Goal: Task Accomplishment & Management: Complete application form

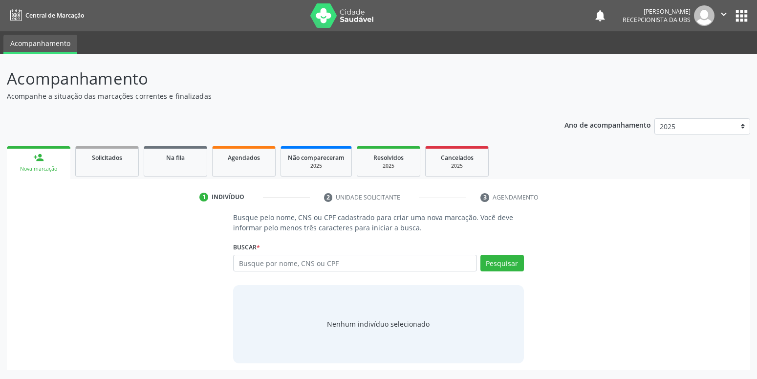
click at [276, 257] on input "text" at bounding box center [355, 263] width 244 height 17
type input "702004342702682"
click at [501, 262] on button "Pesquisar" at bounding box center [503, 263] width 44 height 17
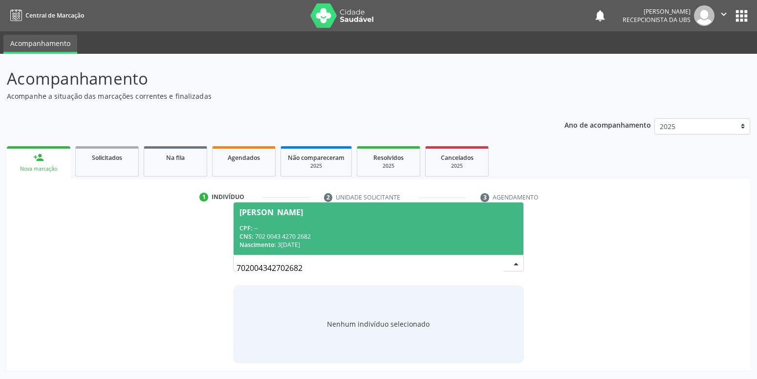
click at [299, 239] on div "CNS: 702 0043 4270 2682" at bounding box center [379, 236] width 278 height 8
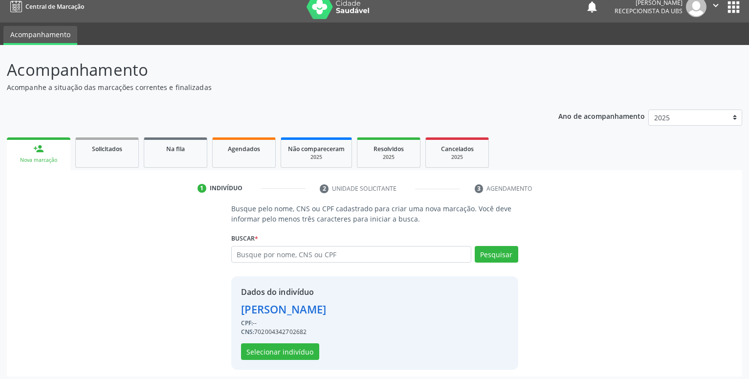
scroll to position [13, 0]
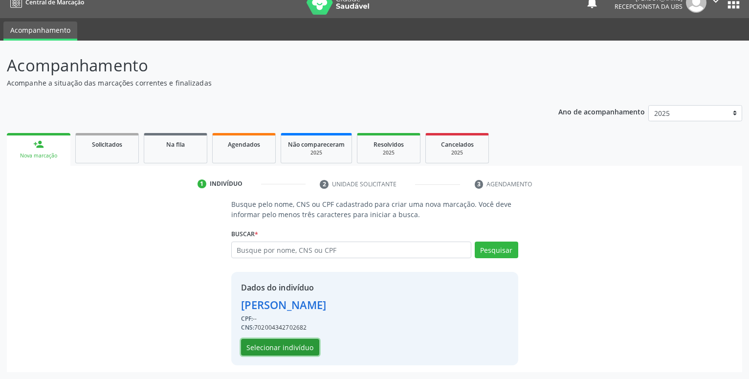
click at [275, 351] on button "Selecionar indivíduo" at bounding box center [280, 347] width 78 height 17
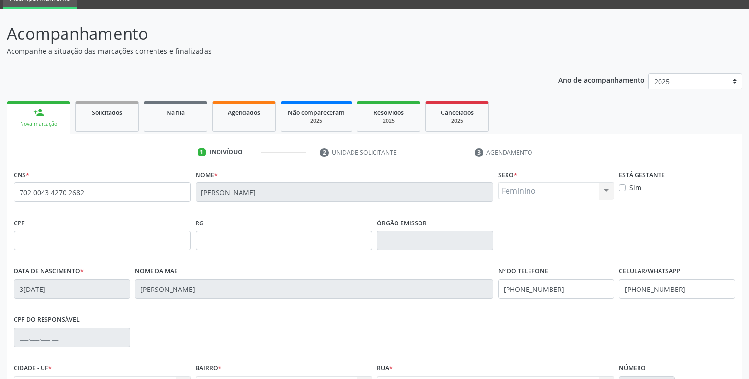
scroll to position [63, 0]
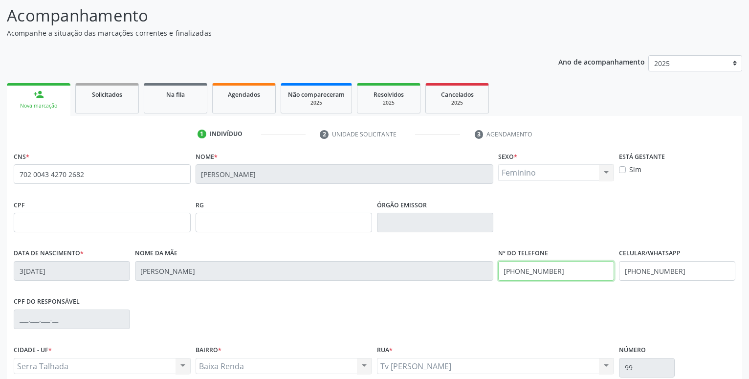
drag, startPoint x: 570, startPoint y: 268, endPoint x: 439, endPoint y: 280, distance: 131.1
click at [498, 280] on input "(87) 98853-5510" at bounding box center [556, 271] width 116 height 20
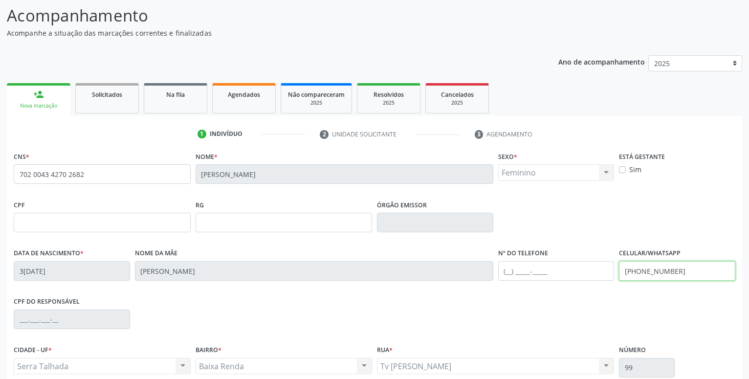
drag, startPoint x: 688, startPoint y: 268, endPoint x: 541, endPoint y: 270, distance: 146.7
click at [619, 270] on input "(87) 98853-5510" at bounding box center [677, 271] width 116 height 20
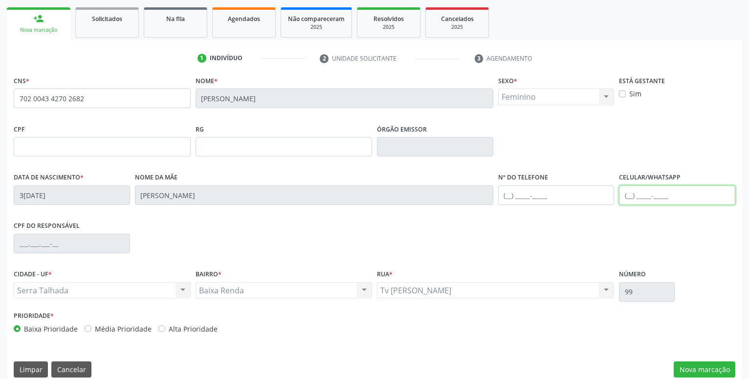
scroll to position [151, 0]
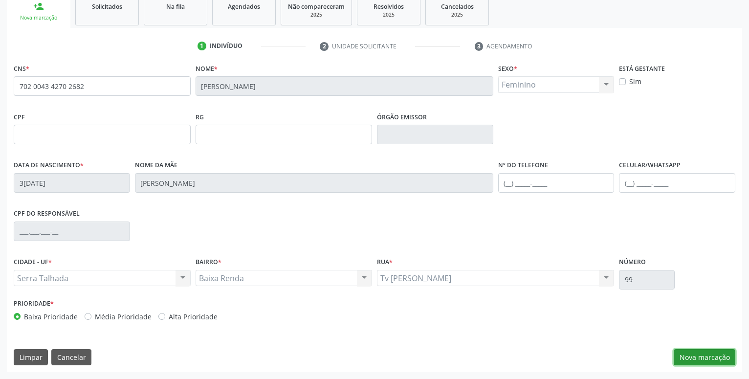
click at [708, 355] on button "Nova marcação" at bounding box center [705, 357] width 62 height 17
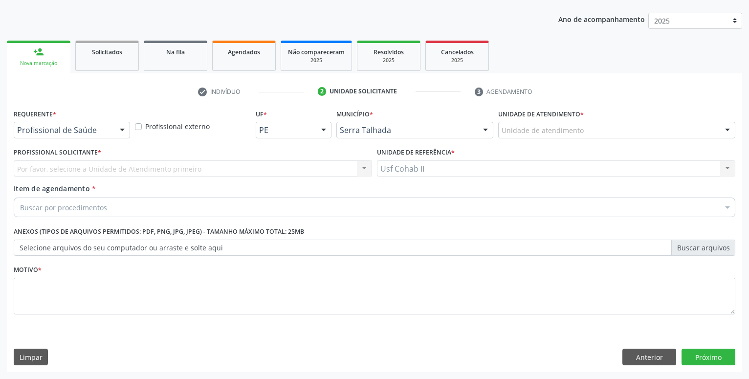
scroll to position [106, 0]
click at [116, 132] on div at bounding box center [122, 130] width 15 height 17
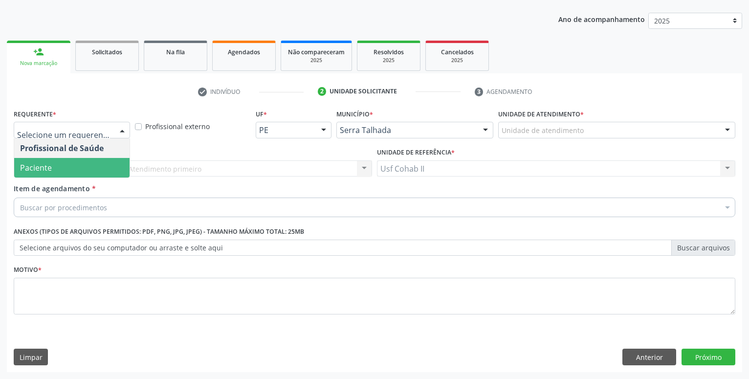
click at [88, 166] on span "Paciente" at bounding box center [71, 168] width 115 height 20
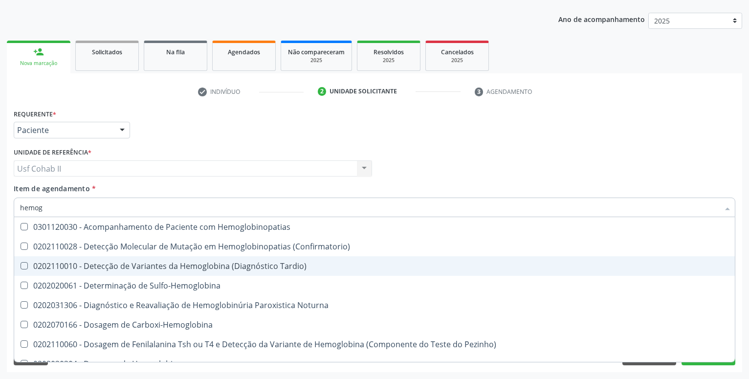
type input "hemogr"
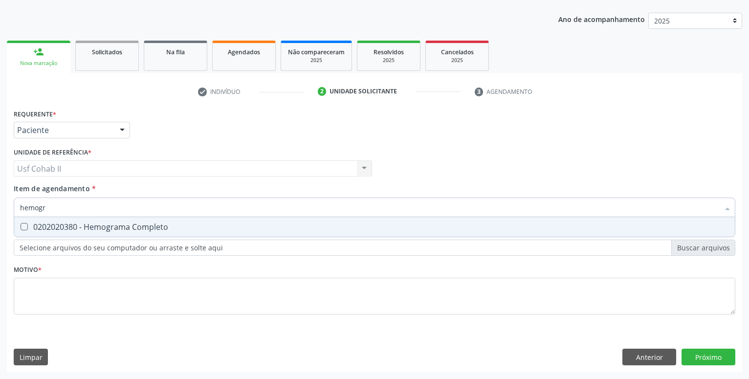
click at [168, 225] on div "0202020380 - Hemograma Completo" at bounding box center [374, 227] width 709 height 8
checkbox Completo "true"
type input "hemogr"
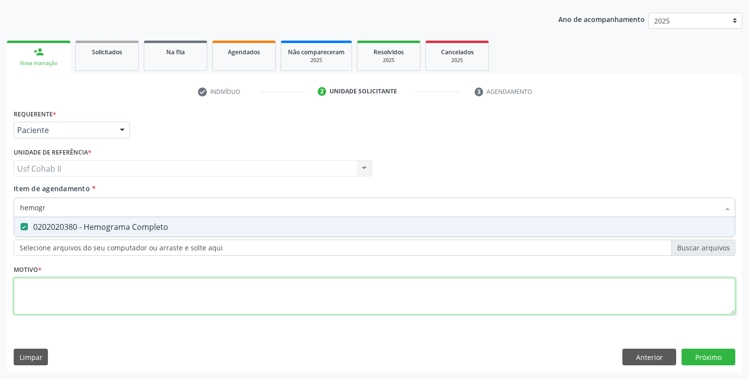
click at [112, 300] on textarea at bounding box center [375, 296] width 722 height 37
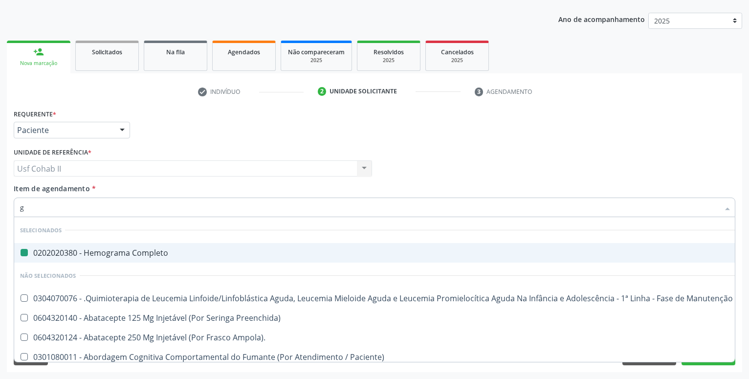
type input "gl"
checkbox Completo "false"
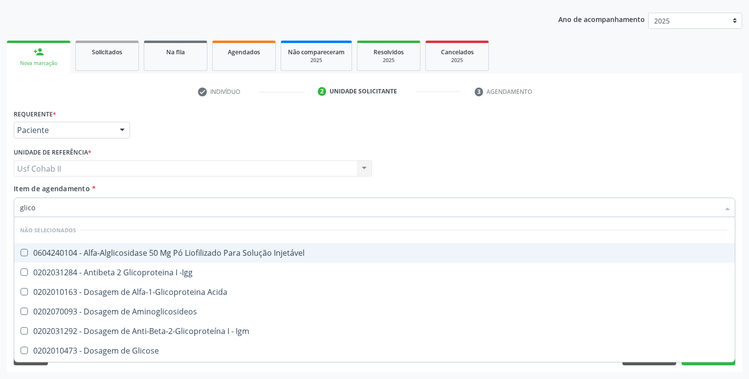
type input "glicos"
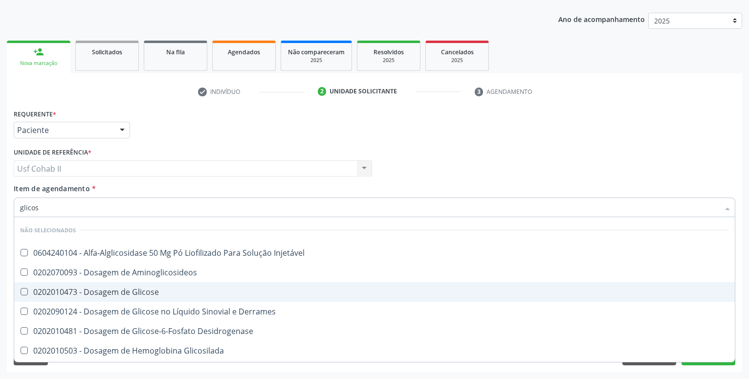
click at [140, 291] on div "0202010473 - Dosagem de Glicose" at bounding box center [374, 292] width 709 height 8
checkbox Glicose "true"
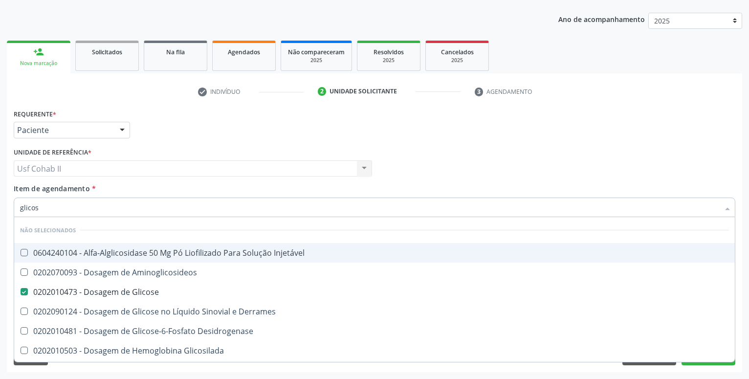
type input "glicos"
click at [202, 138] on div "Requerente * Paciente Profissional de Saúde Paciente Nenhum resultado encontrad…" at bounding box center [374, 126] width 727 height 38
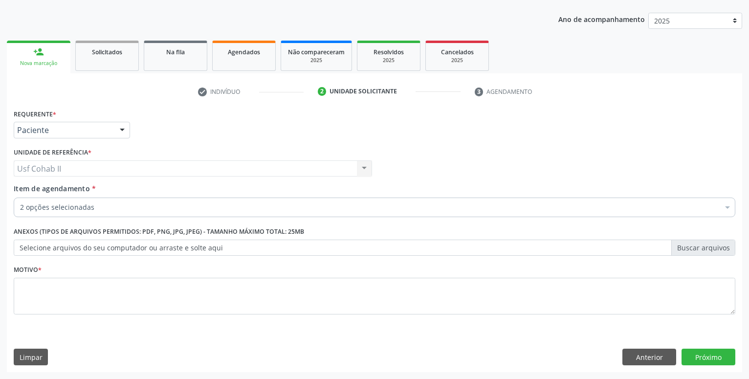
checkbox Completo "true"
checkbox Glicose "true"
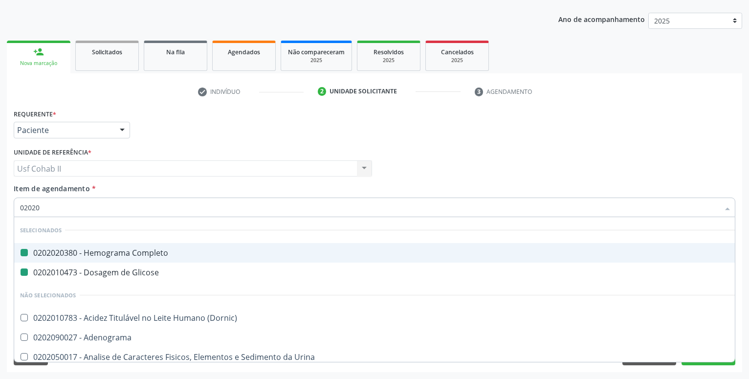
type input "020205"
checkbox Completo "false"
checkbox Glicose "false"
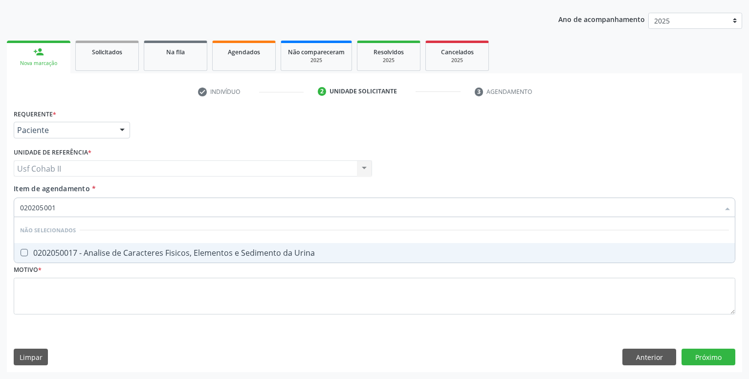
type input "0202050017"
click at [122, 249] on div "0202050017 - Analise de Caracteres Fisicos, Elementos e Sedimento da Urina" at bounding box center [374, 253] width 709 height 8
checkbox Urina "true"
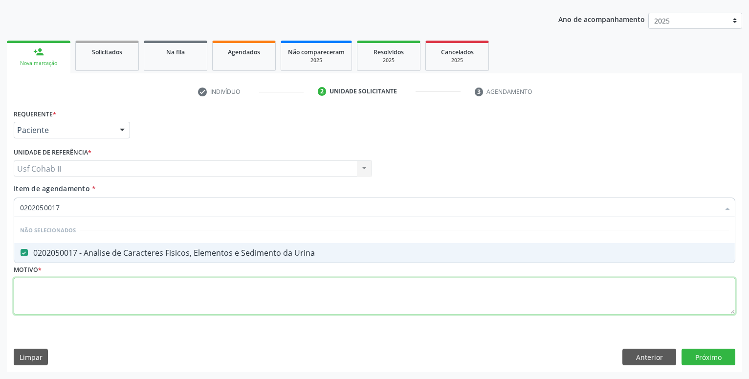
click at [78, 279] on textarea at bounding box center [375, 296] width 722 height 37
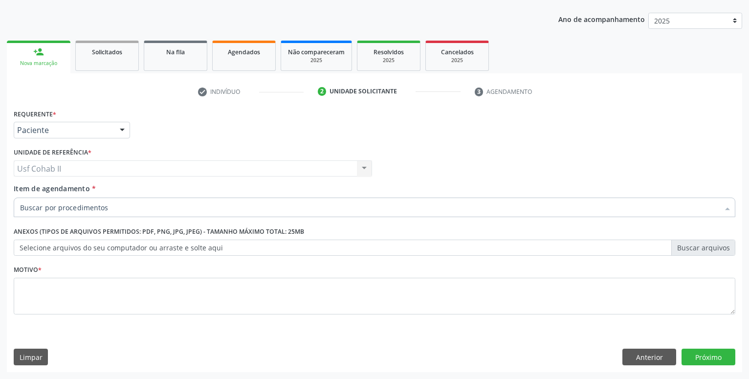
click at [109, 202] on div at bounding box center [375, 208] width 722 height 20
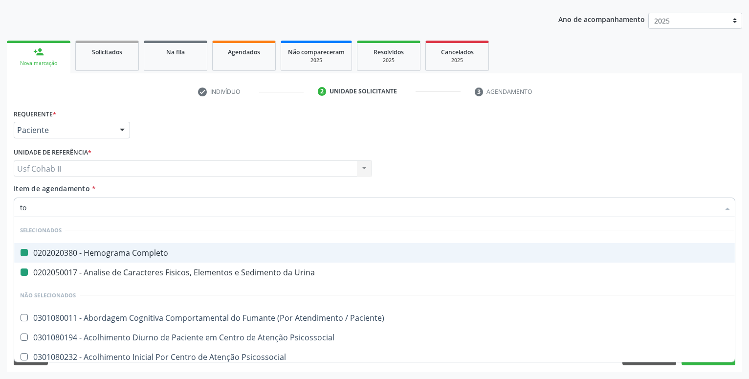
type input "tox"
checkbox Completo "false"
checkbox Urina "false"
type input "toxo"
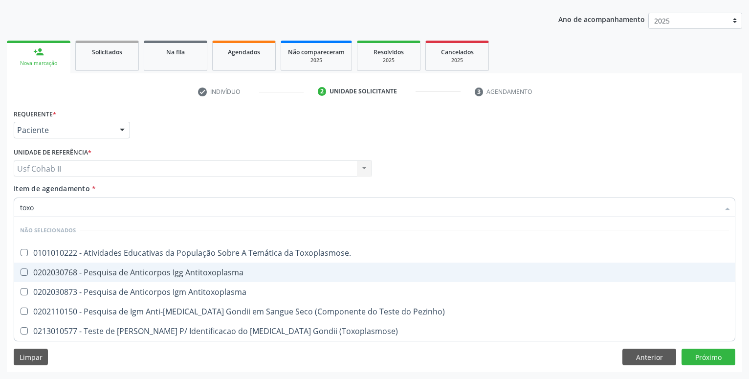
click at [202, 272] on div "0202030768 - Pesquisa de Anticorpos Igg Antitoxoplasma" at bounding box center [374, 272] width 709 height 8
checkbox Antitoxoplasma "true"
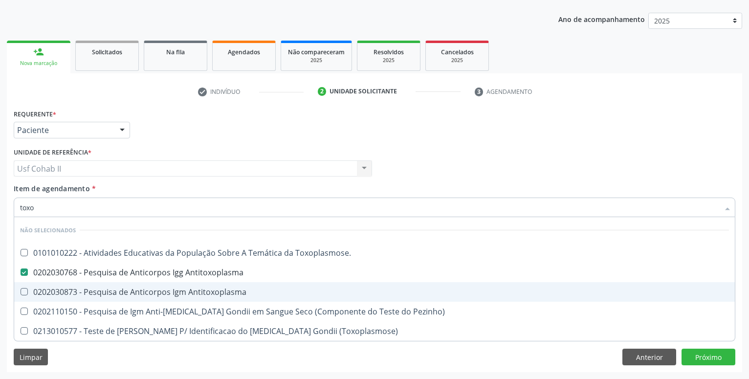
click at [164, 288] on div "0202030873 - Pesquisa de Anticorpos Igm Antitoxoplasma" at bounding box center [374, 292] width 709 height 8
checkbox Antitoxoplasma "true"
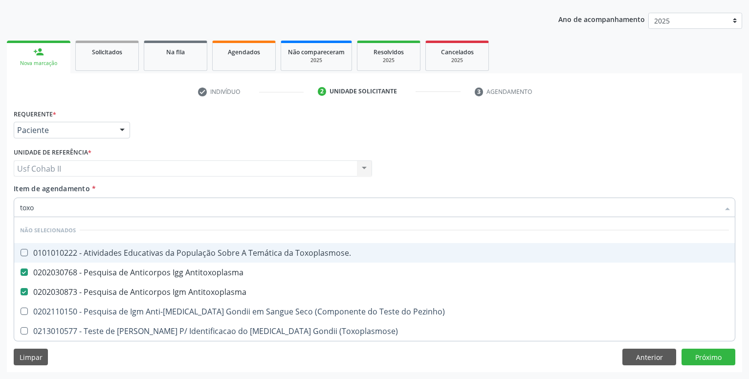
click at [208, 135] on div "Requerente * Paciente Profissional de Saúde Paciente Nenhum resultado encontrad…" at bounding box center [374, 126] width 727 height 38
checkbox Toxoplasmose\ "true"
checkbox \(Toxoplasmose\) "true"
checkbox Pezinho\) "true"
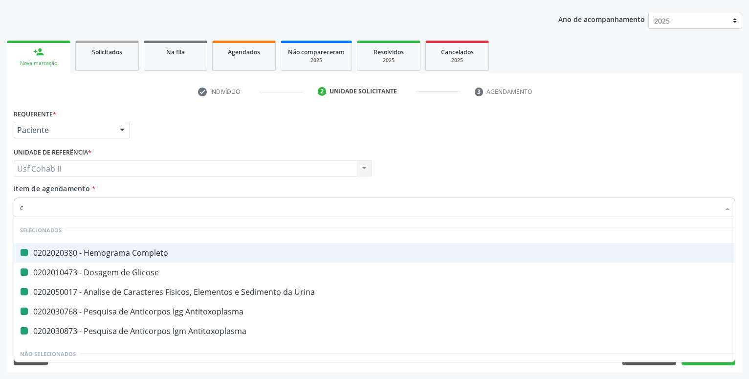
type input "ce"
checkbox Completo "false"
checkbox Glicose "false"
checkbox Antitoxoplasma "false"
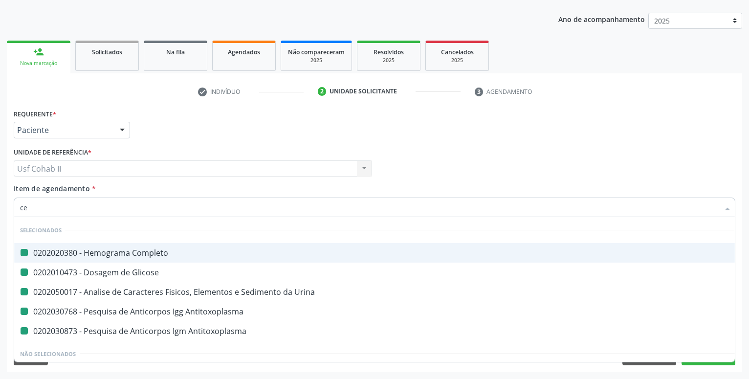
checkbox Urina "false"
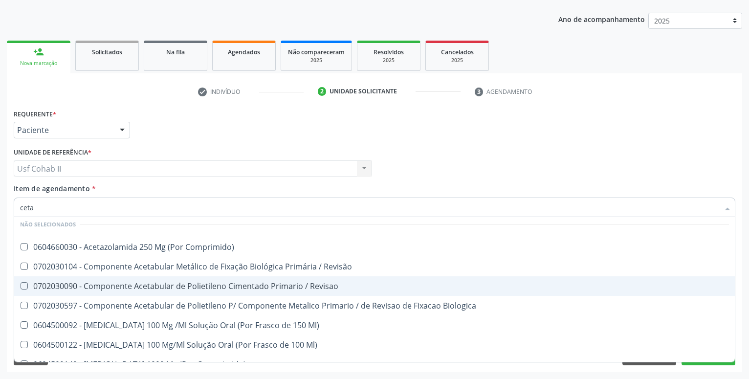
scroll to position [0, 0]
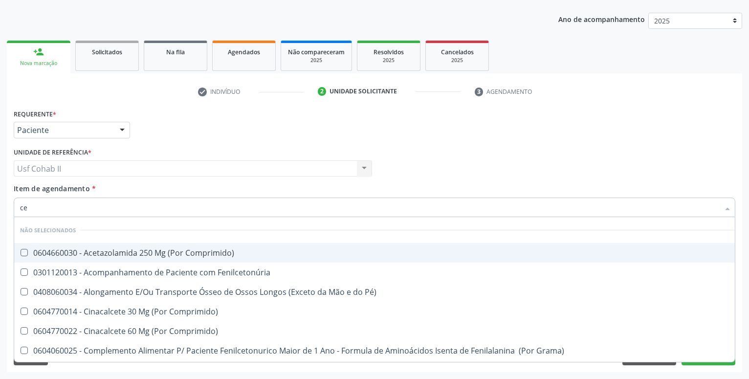
type input "c"
checkbox Comprimido\) "true"
checkbox Fenilcetonúria "true"
checkbox Pé\) "true"
checkbox Comprimido\) "true"
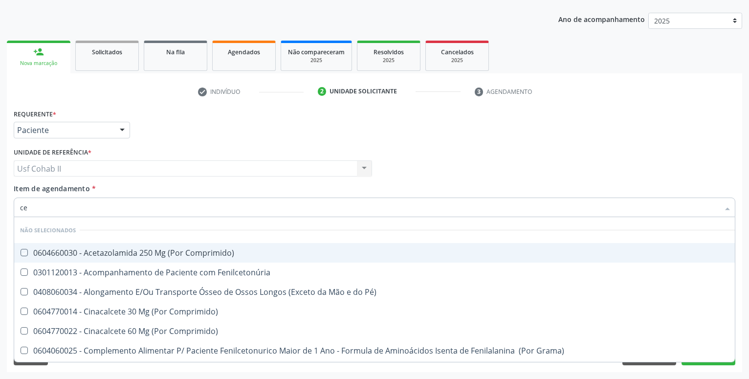
checkbox Comprimido\) "true"
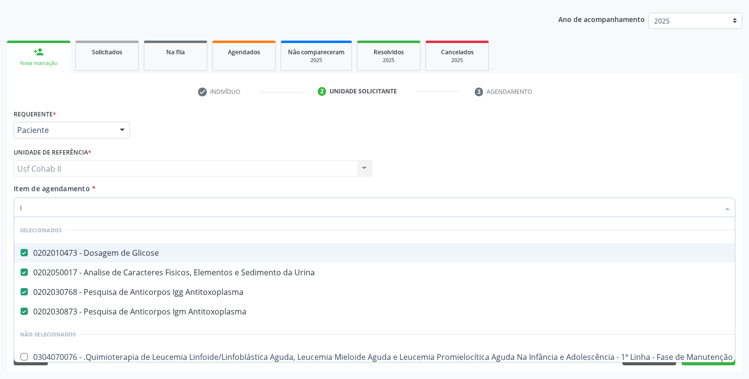
type input "ig"
checkbox Antitoxoplasma "false"
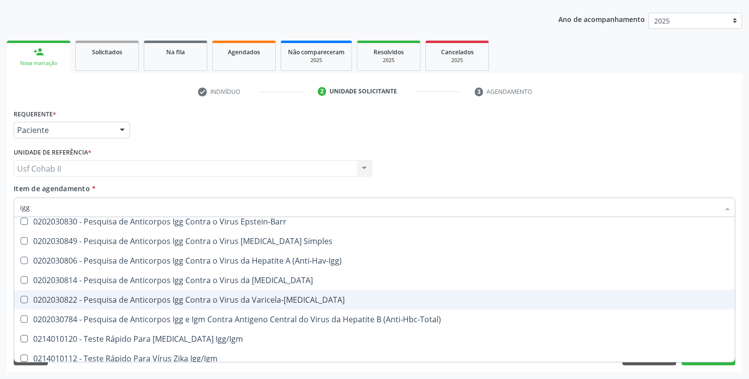
scroll to position [298, 0]
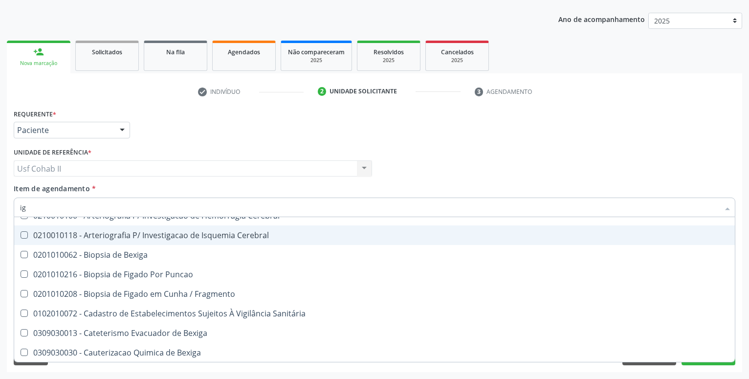
type input "i"
checkbox Ampola\) "true"
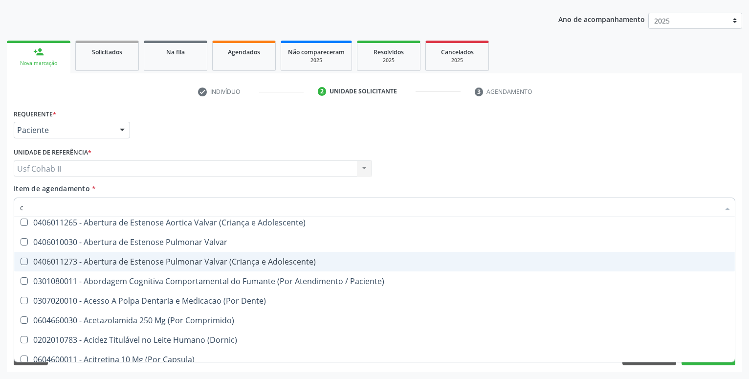
type input "ce"
checkbox Completo "false"
checkbox Antitoxoplasma "false"
checkbox Glicose "false"
checkbox Antitoxoplasma "false"
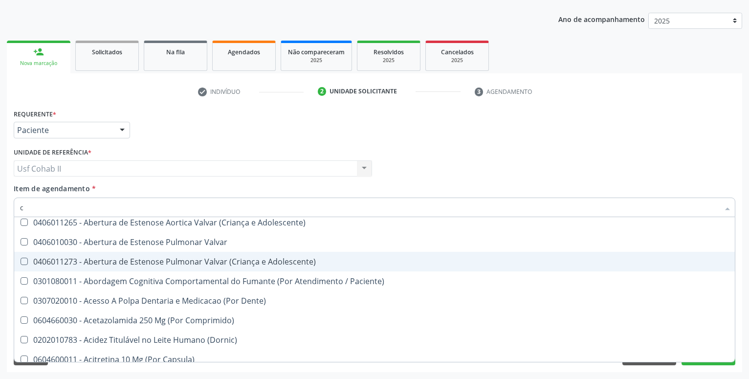
checkbox Urina "false"
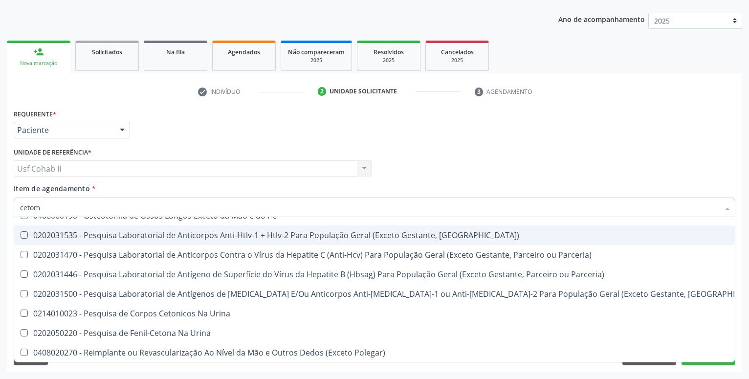
scroll to position [0, 0]
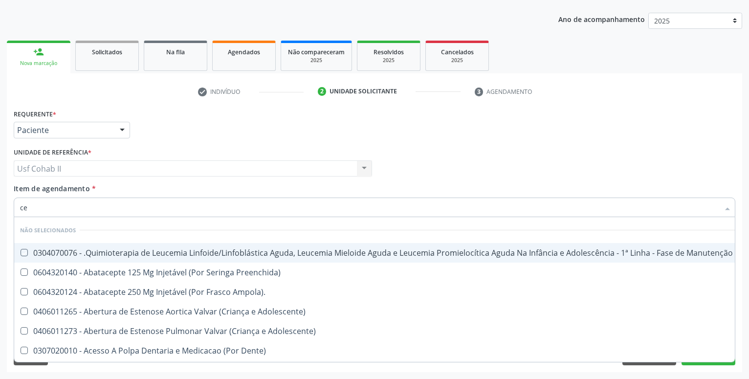
type input "c"
checkbox Manutenção "true"
checkbox Preenchida\) "true"
checkbox Ampola\)\ "true"
checkbox Adolescente\) "true"
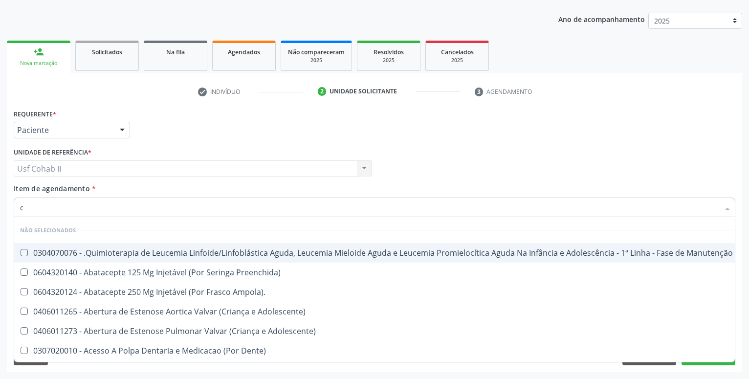
checkbox Adolescente\) "true"
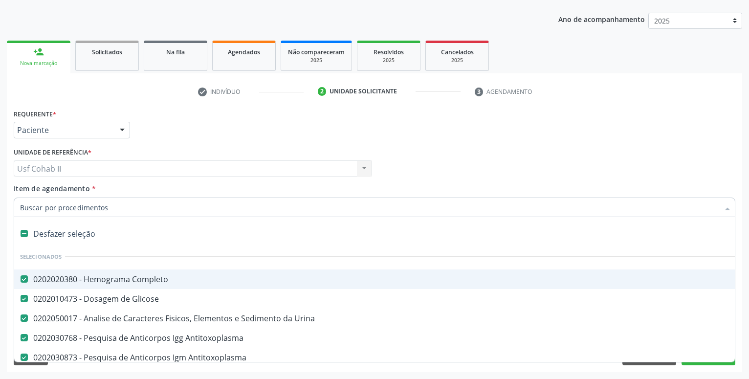
click at [403, 129] on div "Requerente * Paciente Profissional de Saúde Paciente Nenhum resultado encontrad…" at bounding box center [374, 126] width 727 height 38
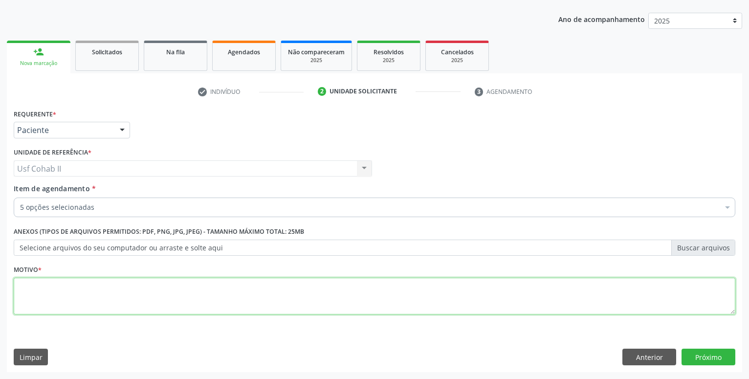
click at [219, 282] on textarea at bounding box center [375, 296] width 722 height 37
type textarea "."
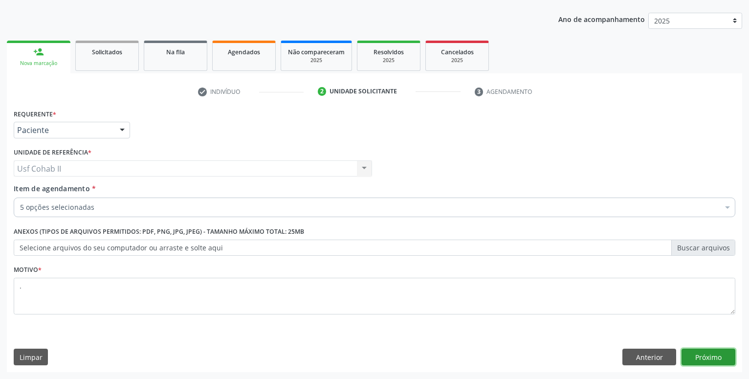
click at [720, 356] on button "Próximo" at bounding box center [709, 357] width 54 height 17
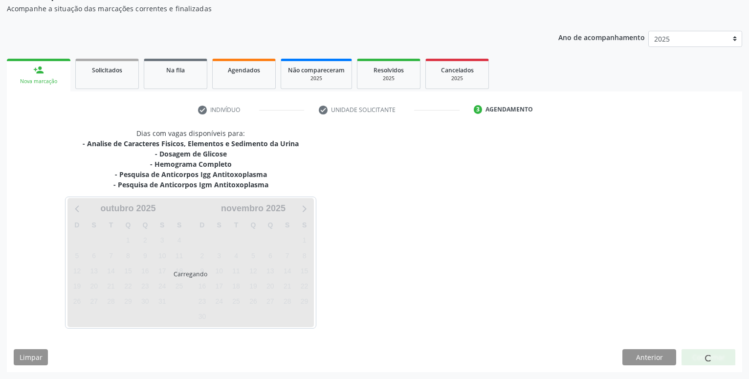
scroll to position [88, 0]
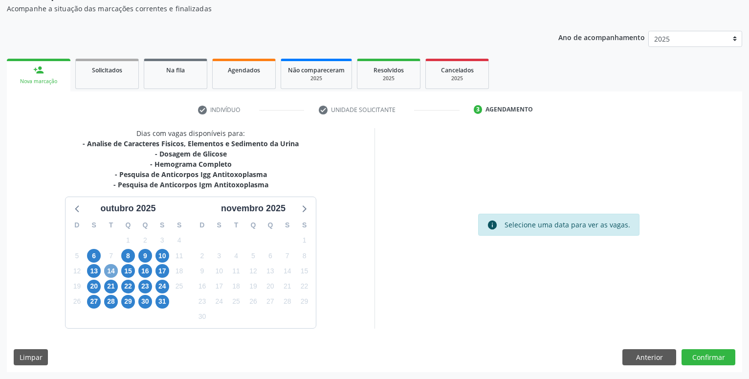
click at [112, 273] on span "14" at bounding box center [111, 271] width 14 height 14
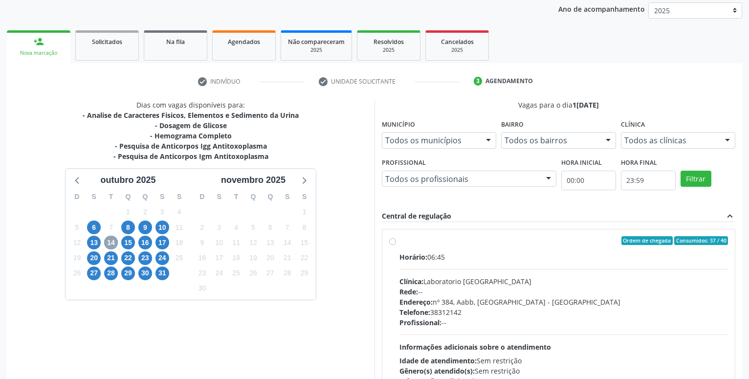
scroll to position [137, 0]
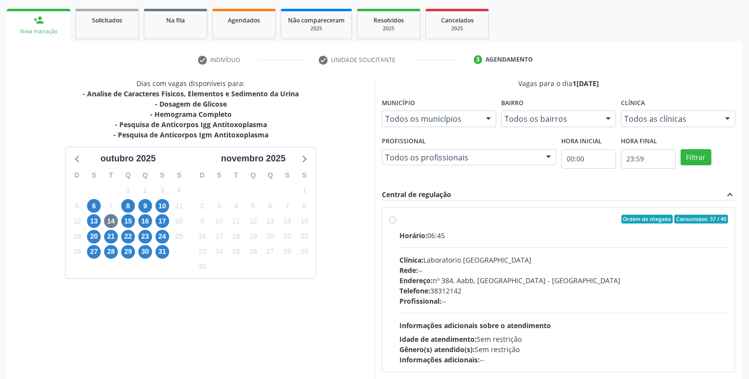
click at [400, 220] on label "Ordem de chegada Consumidos: 37 / 40 Horário: 06:45 Clínica: Laboratorio Sao Fr…" at bounding box center [564, 290] width 329 height 150
click at [391, 220] on input "Ordem de chegada Consumidos: 37 / 40 Horário: 06:45 Clínica: Laboratorio Sao Fr…" at bounding box center [392, 219] width 7 height 9
radio input "true"
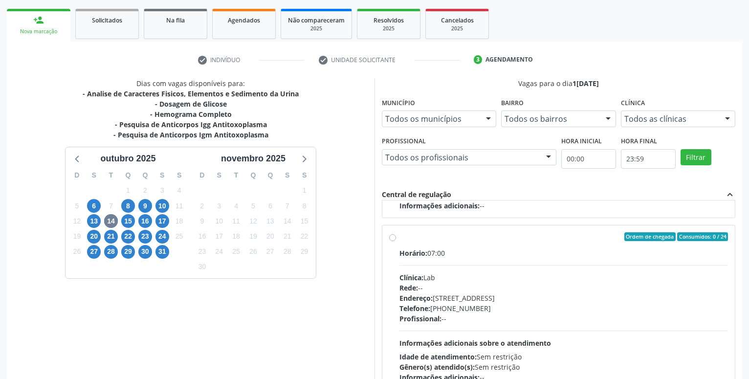
scroll to position [205, 0]
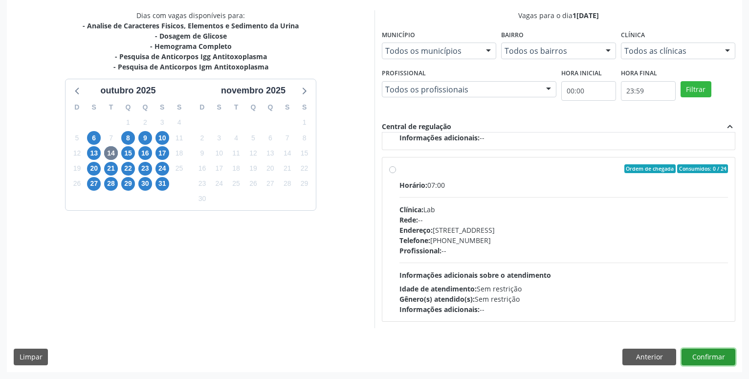
click at [703, 356] on button "Confirmar" at bounding box center [709, 357] width 54 height 17
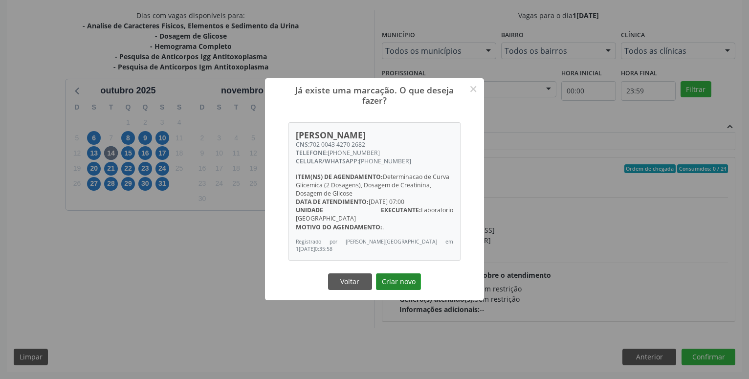
click at [395, 276] on button "Criar novo" at bounding box center [398, 281] width 45 height 17
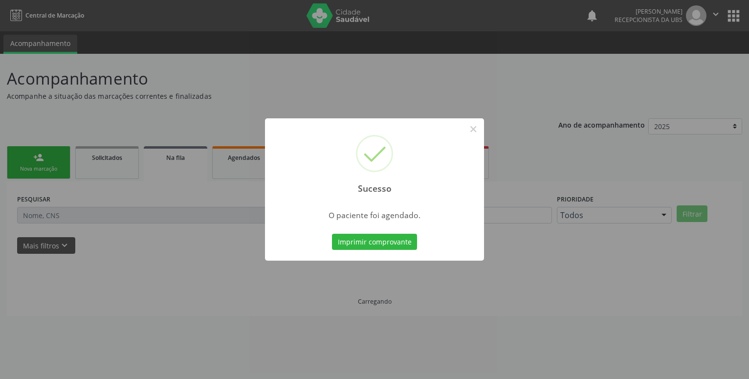
scroll to position [0, 0]
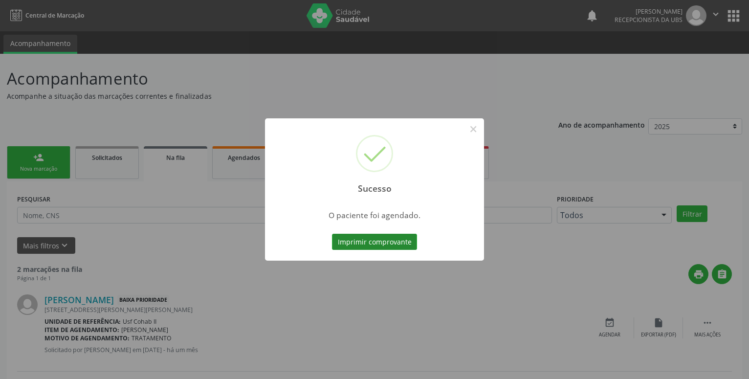
click at [357, 243] on button "Imprimir comprovante" at bounding box center [374, 242] width 85 height 17
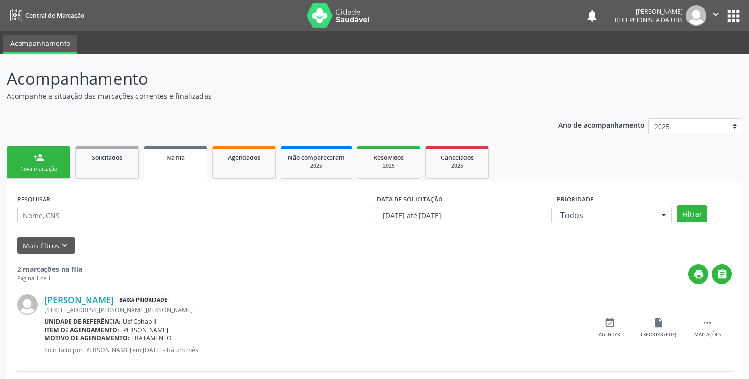
click at [23, 154] on link "person_add Nova marcação" at bounding box center [39, 162] width 64 height 33
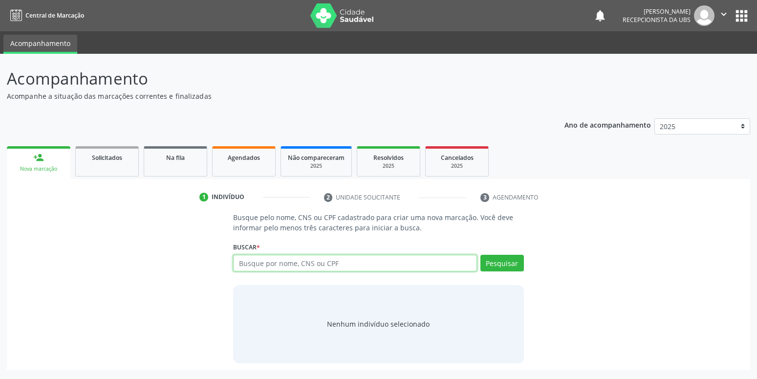
click at [314, 265] on input "text" at bounding box center [355, 263] width 244 height 17
type input "704000397301666"
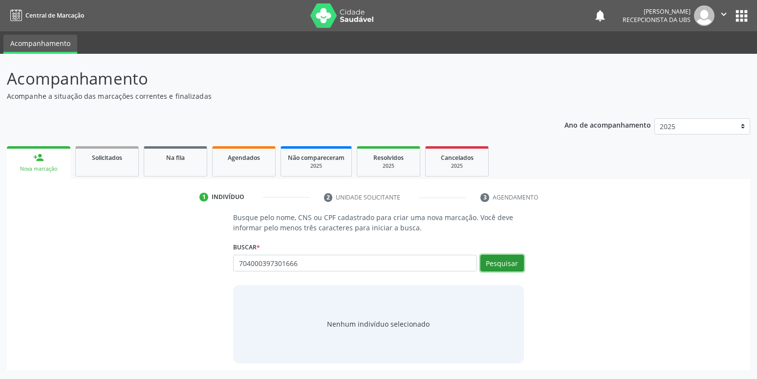
click at [498, 270] on button "Pesquisar" at bounding box center [503, 263] width 44 height 17
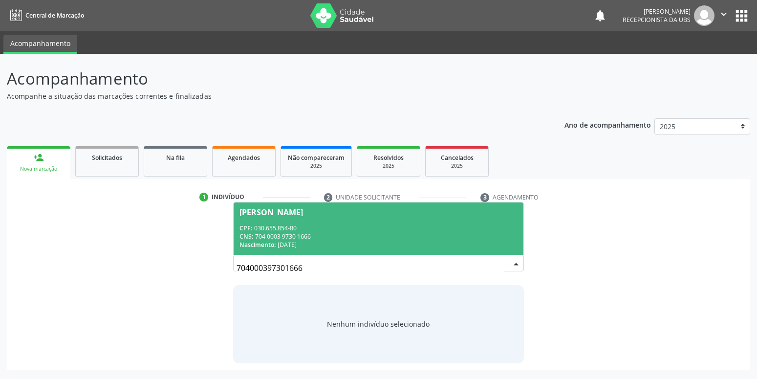
click at [284, 224] on div "CPF: 030.655.854-80" at bounding box center [379, 228] width 278 height 8
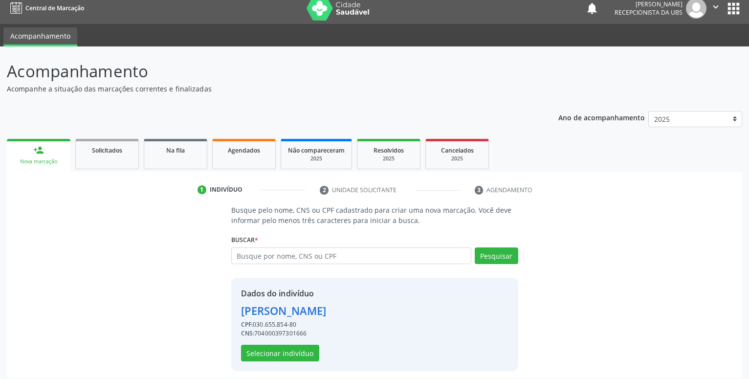
scroll to position [13, 0]
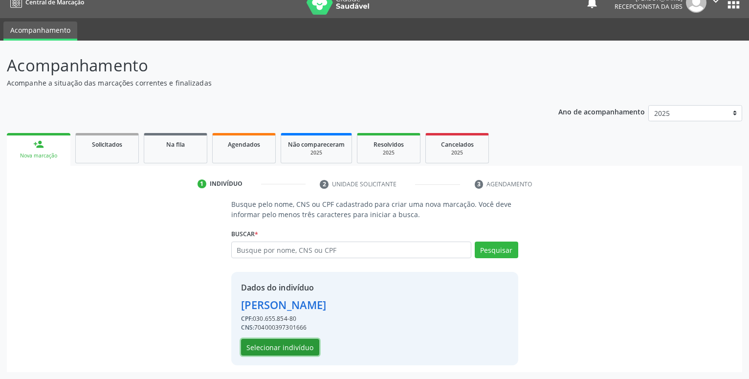
click at [287, 351] on button "Selecionar indivíduo" at bounding box center [280, 347] width 78 height 17
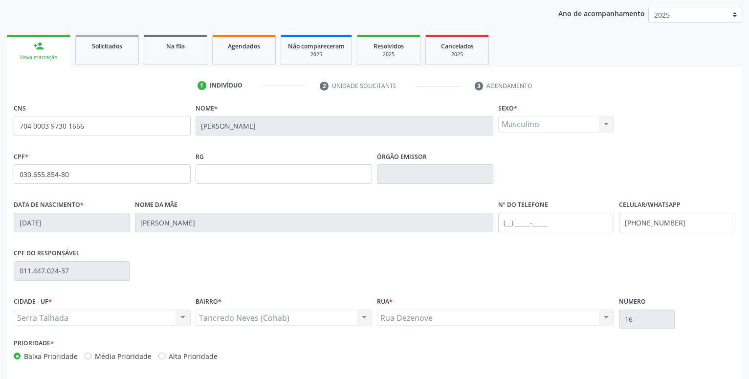
scroll to position [113, 0]
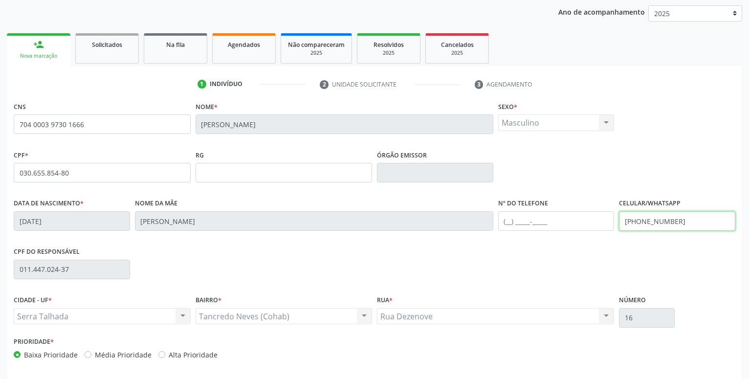
drag, startPoint x: 689, startPoint y: 224, endPoint x: 504, endPoint y: 244, distance: 185.9
click at [619, 231] on input "(87) 99999-9999" at bounding box center [677, 221] width 116 height 20
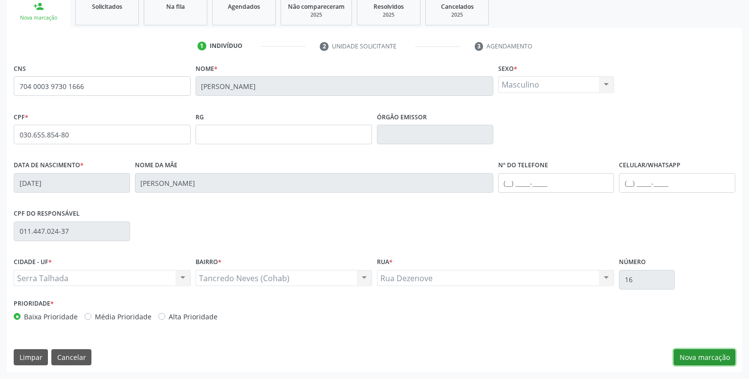
click at [708, 357] on button "Nova marcação" at bounding box center [705, 357] width 62 height 17
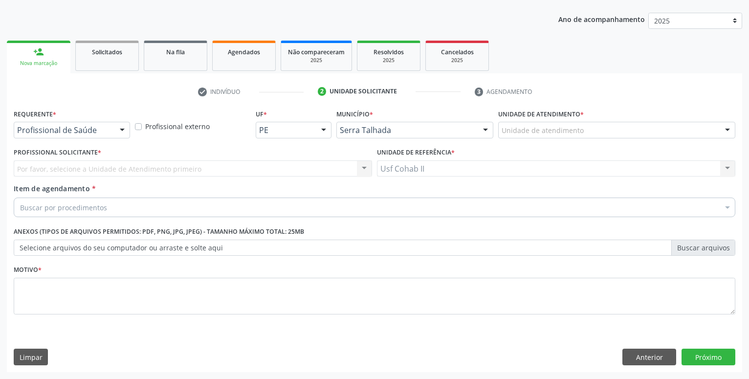
scroll to position [106, 0]
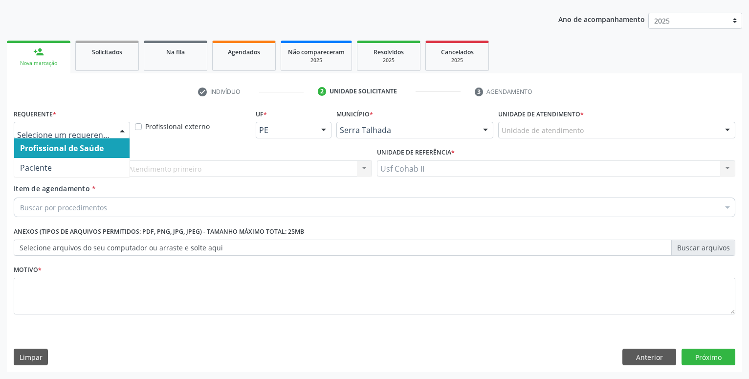
click at [115, 127] on div at bounding box center [122, 130] width 15 height 17
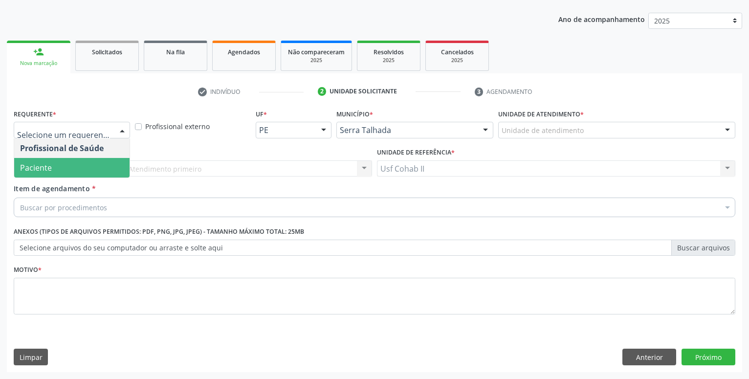
click at [61, 165] on span "Paciente" at bounding box center [71, 168] width 115 height 20
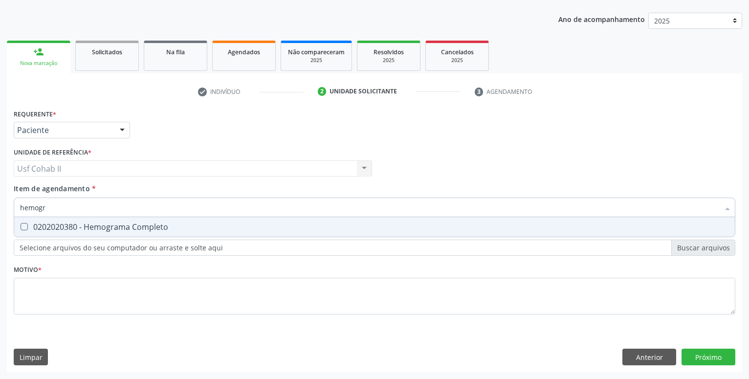
type input "hemogra"
click at [98, 227] on div "0202020380 - Hemograma Completo" at bounding box center [374, 227] width 709 height 8
checkbox Completo "true"
type input "hemogra"
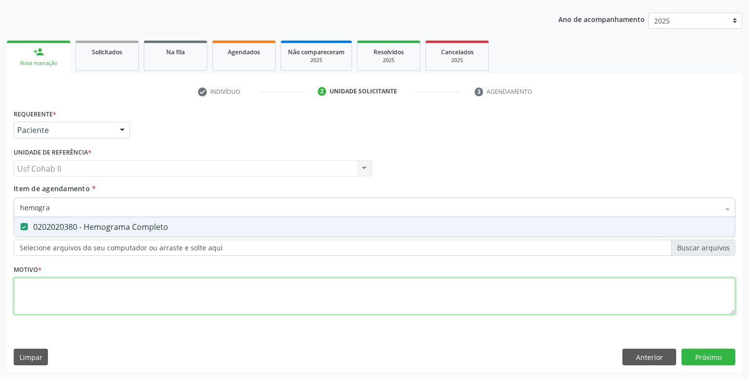
click at [80, 291] on textarea at bounding box center [375, 296] width 722 height 37
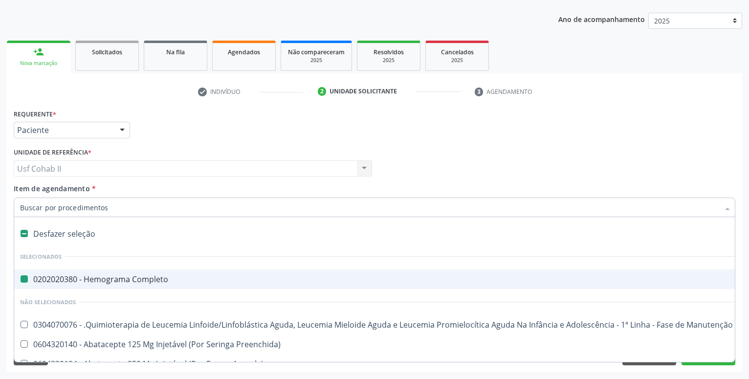
type input "u"
checkbox Completo "false"
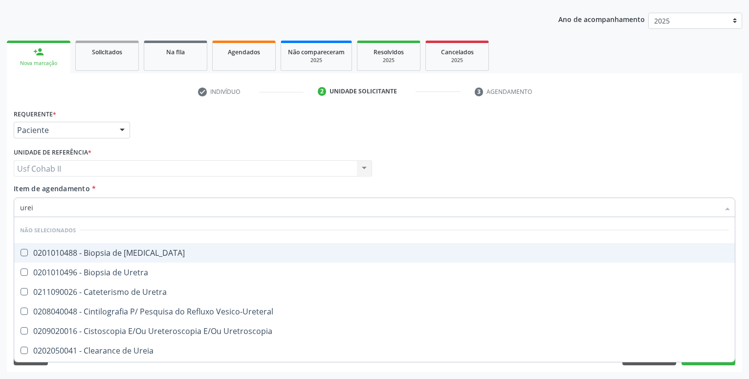
type input "ureia"
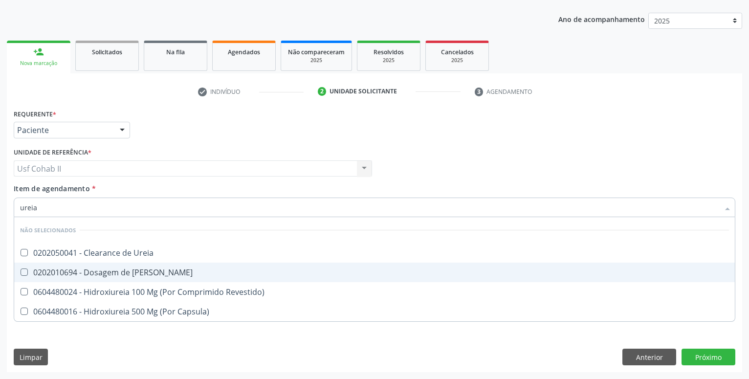
click at [108, 273] on div "0202010694 - Dosagem de [PERSON_NAME]" at bounding box center [374, 272] width 709 height 8
checkbox Ureia "true"
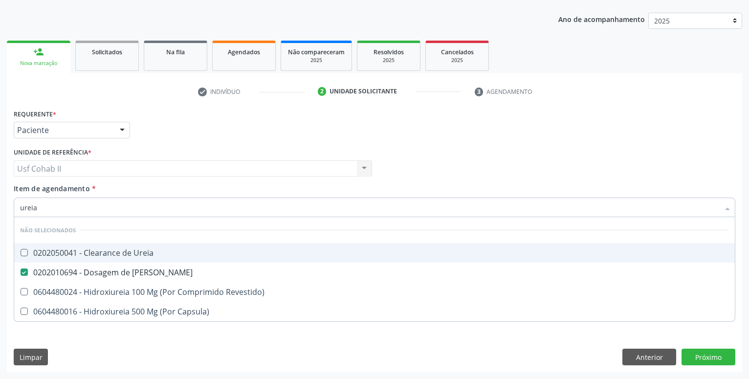
click at [177, 121] on div "Requerente * Paciente Profissional de Saúde Paciente Nenhum resultado encontrad…" at bounding box center [374, 126] width 727 height 38
checkbox Ureia "true"
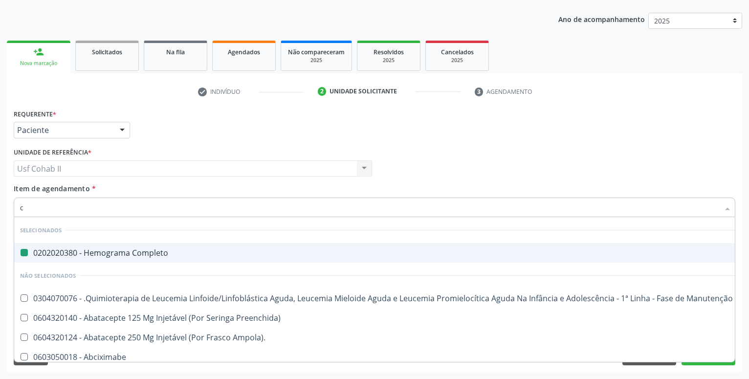
type input "cr"
checkbox Completo "false"
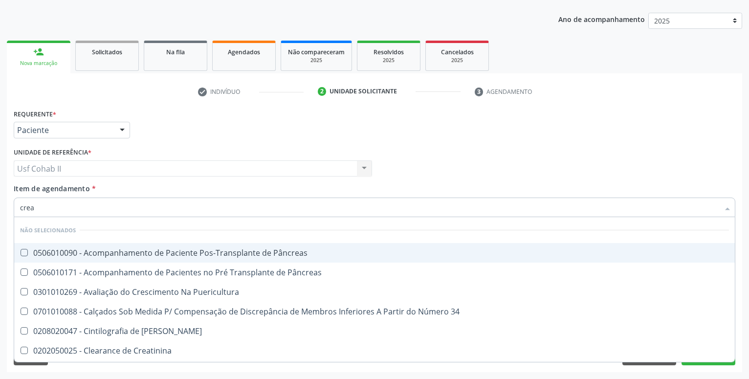
type input "creat"
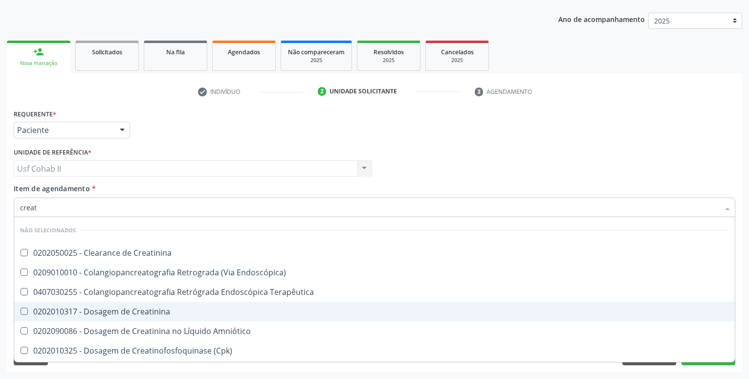
click at [124, 312] on div "0202010317 - Dosagem de Creatinina" at bounding box center [374, 312] width 709 height 8
checkbox Creatinina "true"
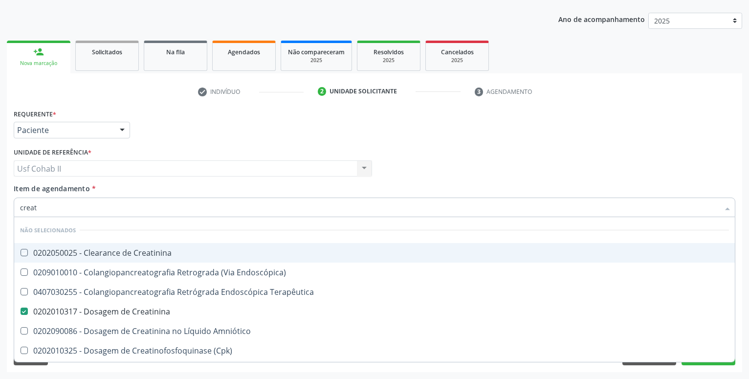
click at [169, 137] on div "Requerente * Paciente Profissional de Saúde Paciente Nenhum resultado encontrad…" at bounding box center [374, 126] width 727 height 38
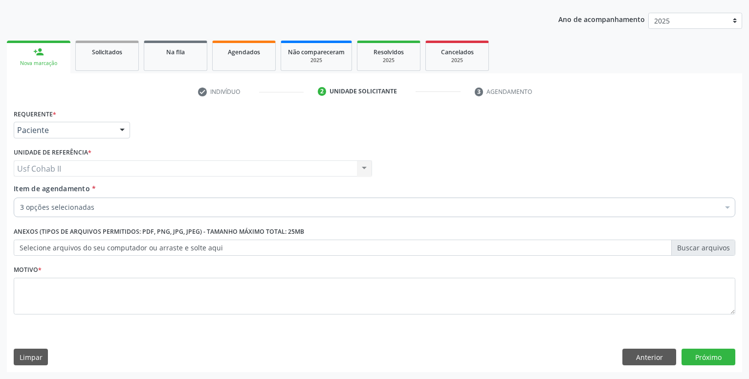
checkbox Completo "true"
checkbox Creatinina "true"
checkbox Ureia "true"
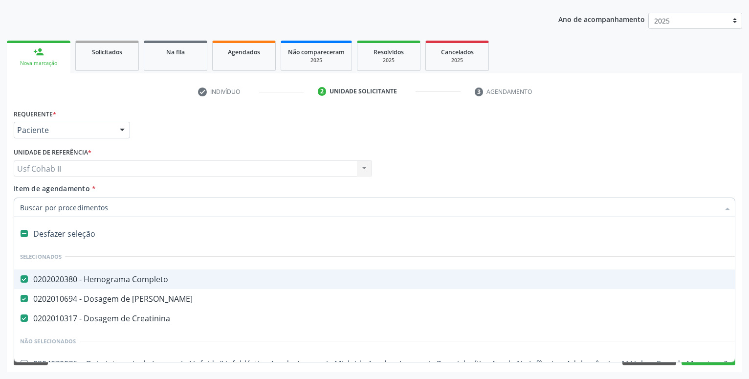
click at [173, 132] on div "Requerente * Paciente Profissional de Saúde Paciente Nenhum resultado encontrad…" at bounding box center [374, 126] width 727 height 38
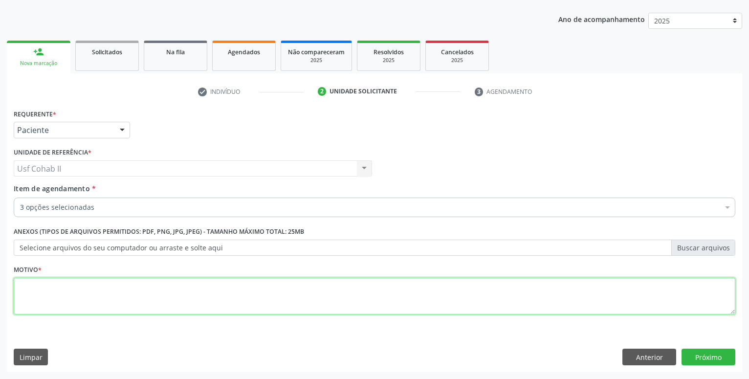
click at [189, 299] on textarea at bounding box center [375, 296] width 722 height 37
type textarea "."
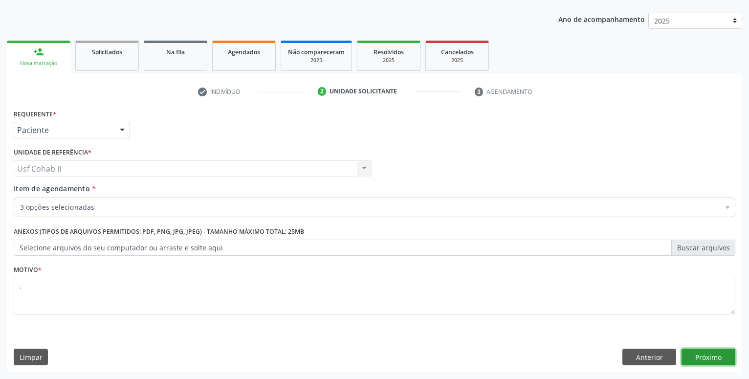
click at [711, 353] on button "Próximo" at bounding box center [709, 357] width 54 height 17
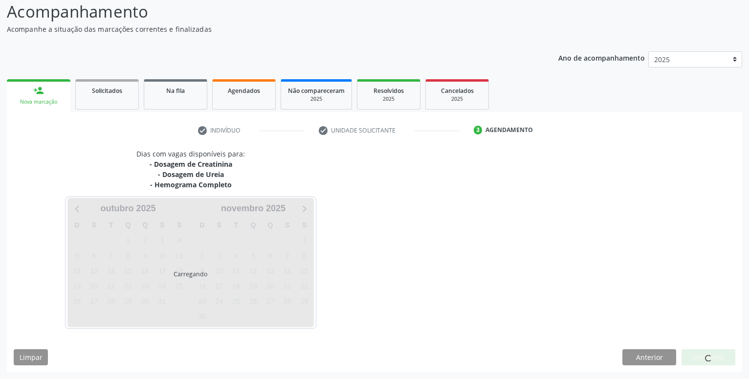
scroll to position [67, 0]
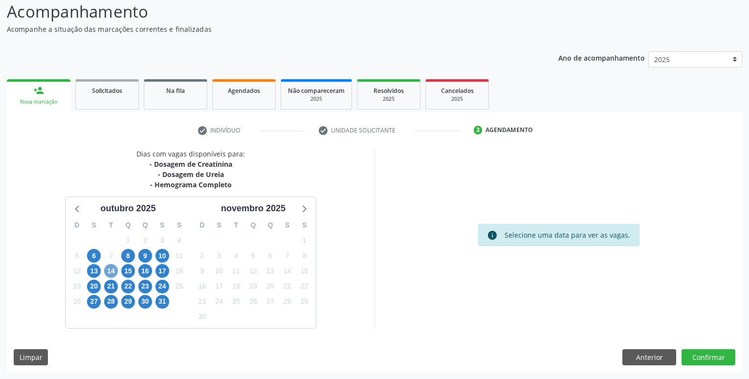
click at [110, 272] on span "14" at bounding box center [111, 271] width 14 height 14
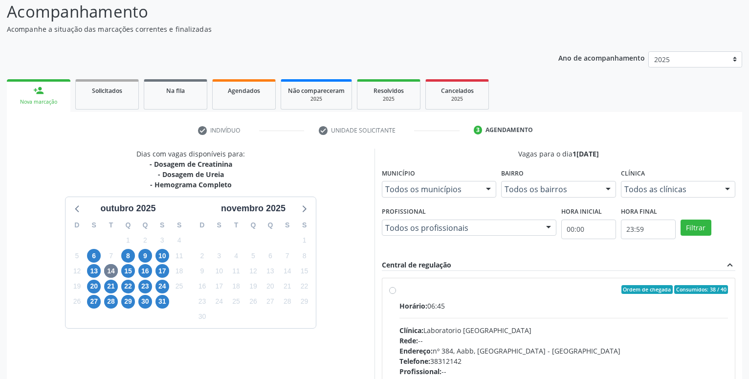
click at [400, 290] on label "Ordem de chegada Consumidos: 38 / 40 Horário: 06:45 Clínica: Laboratorio Sao Fr…" at bounding box center [564, 360] width 329 height 150
click at [392, 290] on input "Ordem de chegada Consumidos: 38 / 40 Horário: 06:45 Clínica: Laboratorio Sao Fr…" at bounding box center [392, 289] width 7 height 9
radio input "true"
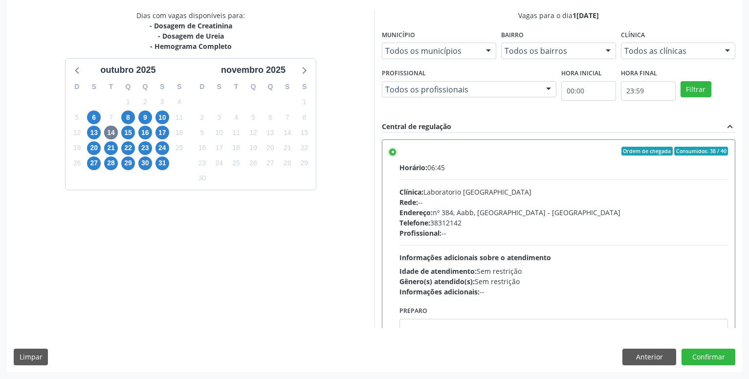
scroll to position [223, 0]
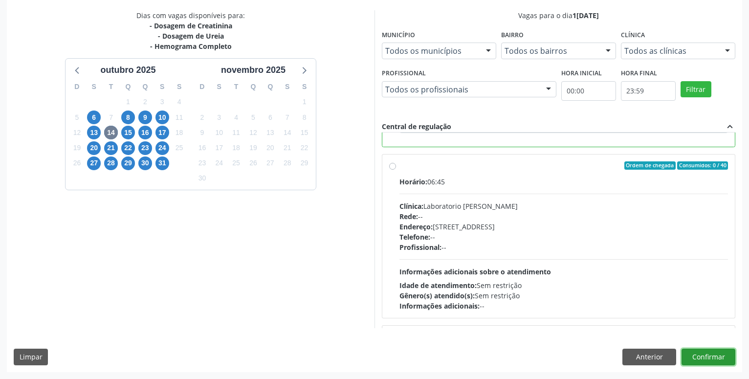
click at [707, 359] on button "Confirmar" at bounding box center [709, 357] width 54 height 17
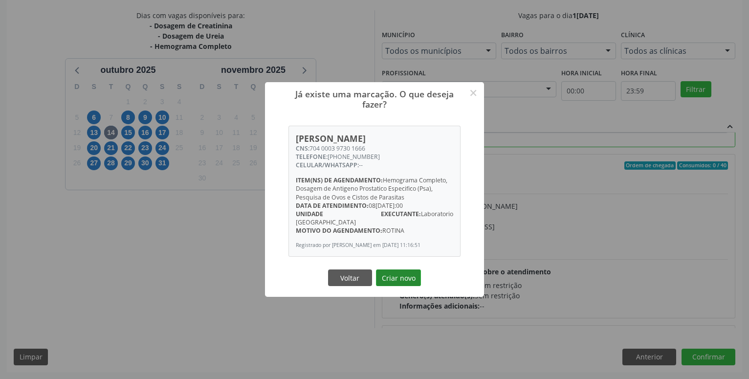
click at [396, 282] on button "Criar novo" at bounding box center [398, 277] width 45 height 17
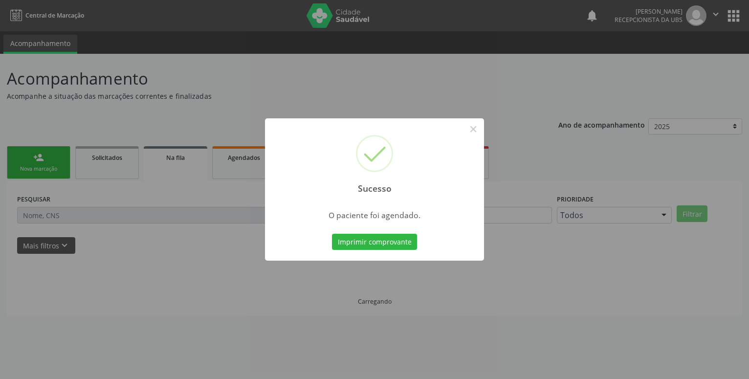
scroll to position [0, 0]
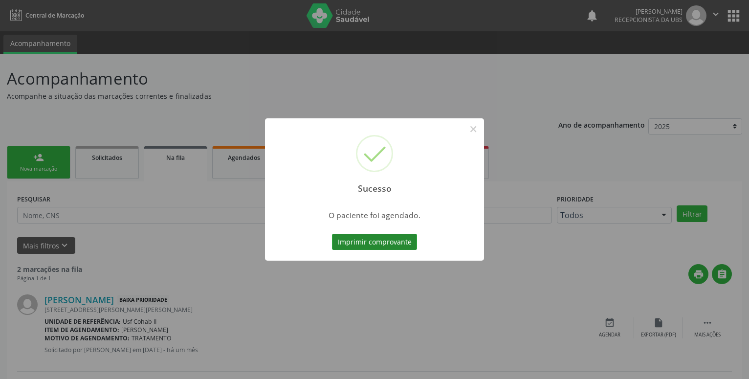
click at [385, 243] on button "Imprimir comprovante" at bounding box center [374, 242] width 85 height 17
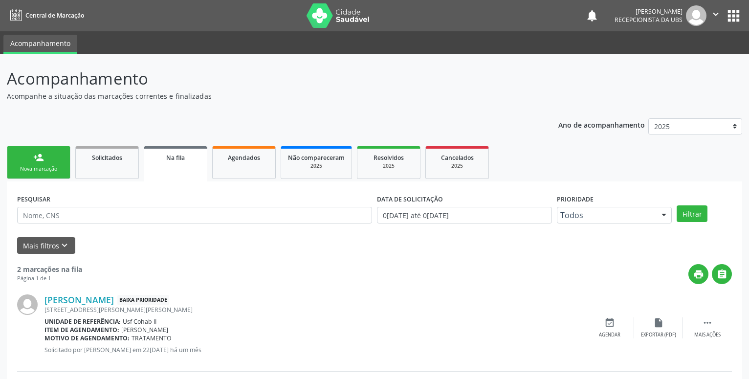
click at [39, 156] on div "person_add" at bounding box center [38, 157] width 11 height 11
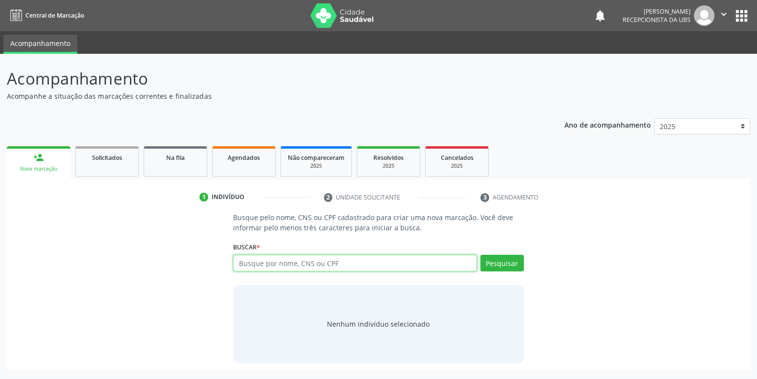
click at [326, 262] on input "text" at bounding box center [355, 263] width 244 height 17
type input "801440416115980"
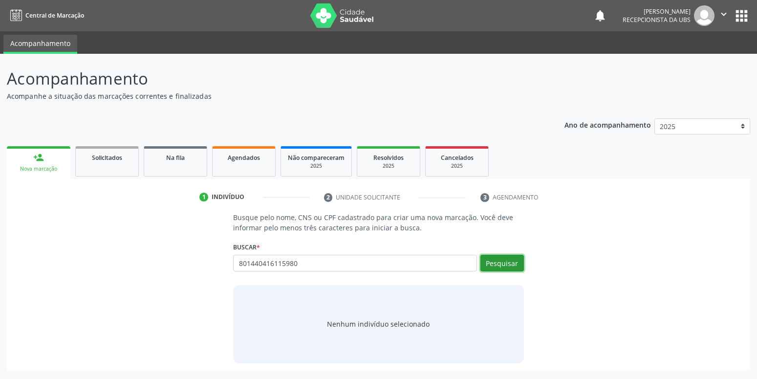
click at [497, 267] on button "Pesquisar" at bounding box center [503, 263] width 44 height 17
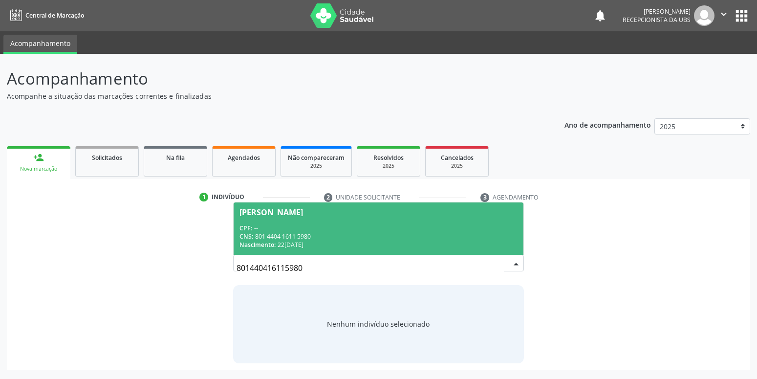
click at [291, 236] on div "CNS: 801 4404 1611 5980" at bounding box center [379, 236] width 278 height 8
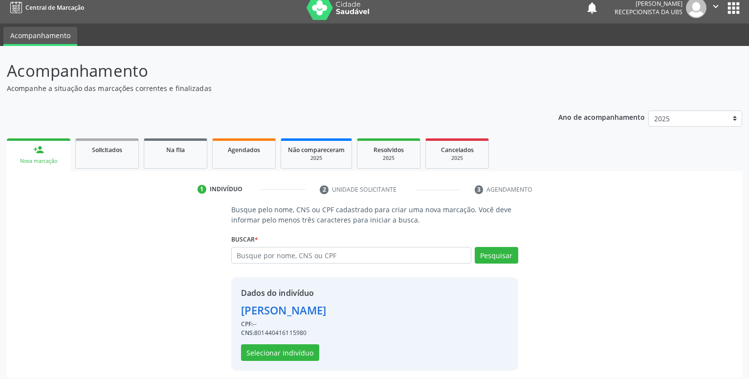
scroll to position [13, 0]
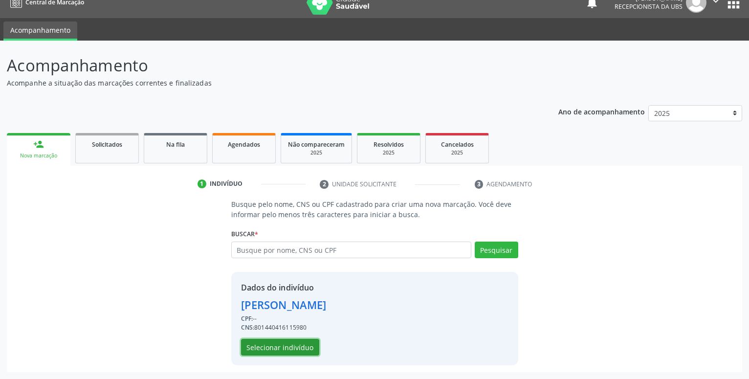
click at [289, 353] on button "Selecionar indivíduo" at bounding box center [280, 347] width 78 height 17
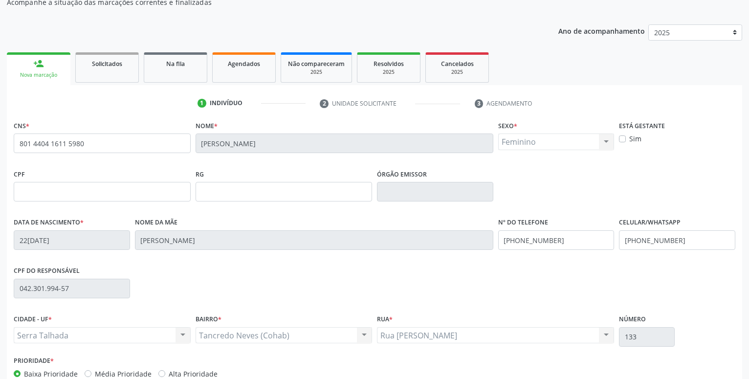
scroll to position [151, 0]
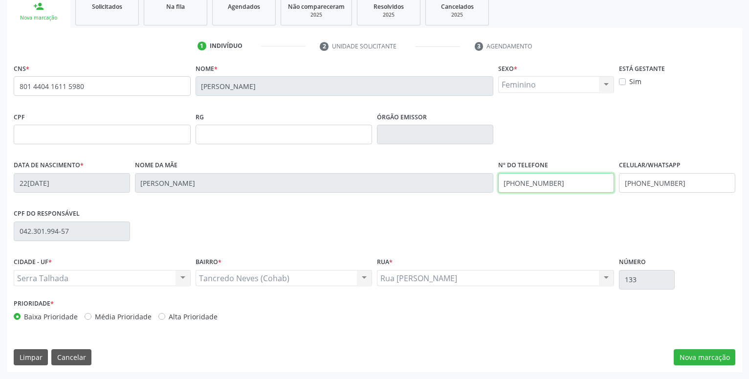
drag, startPoint x: 578, startPoint y: 181, endPoint x: 343, endPoint y: 202, distance: 235.7
click at [498, 193] on input "[PHONE_NUMBER]" at bounding box center [556, 183] width 116 height 20
drag, startPoint x: 691, startPoint y: 181, endPoint x: 493, endPoint y: 188, distance: 198.2
click at [619, 188] on input "[PHONE_NUMBER]" at bounding box center [677, 183] width 116 height 20
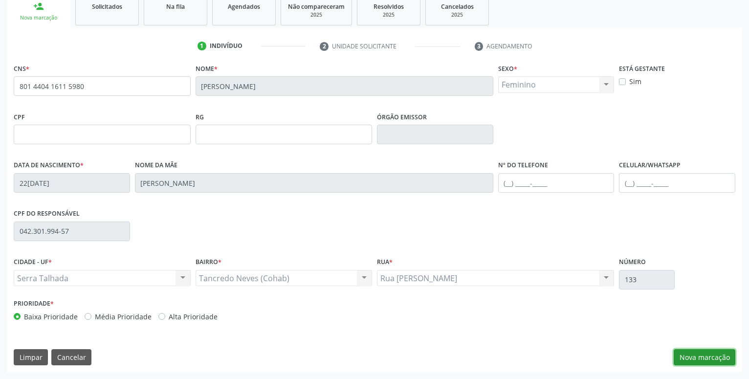
click at [702, 355] on button "Nova marcação" at bounding box center [705, 357] width 62 height 17
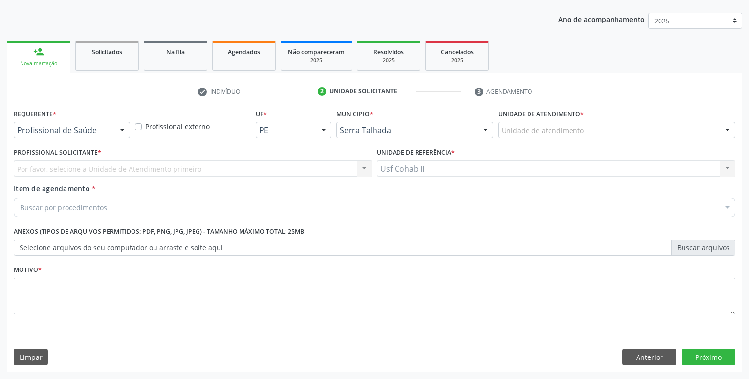
scroll to position [106, 0]
click at [114, 128] on div "Profissional de Saúde" at bounding box center [72, 130] width 116 height 17
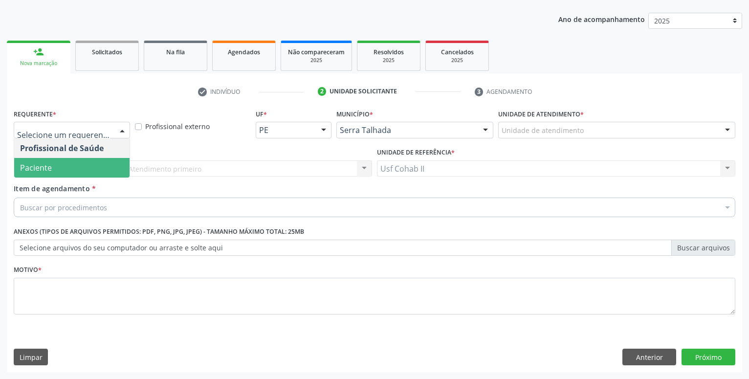
click at [74, 171] on span "Paciente" at bounding box center [71, 168] width 115 height 20
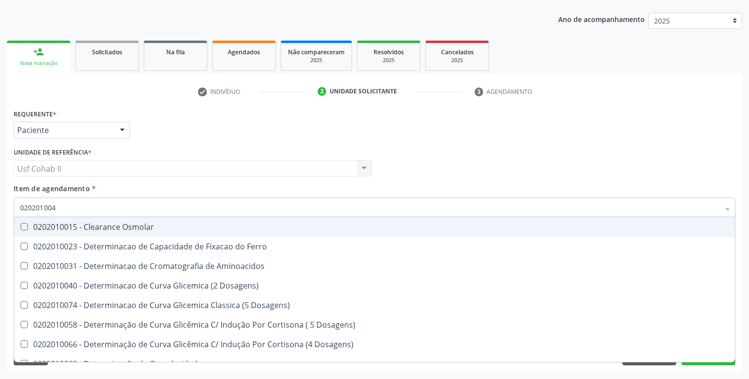
type input "0202010040"
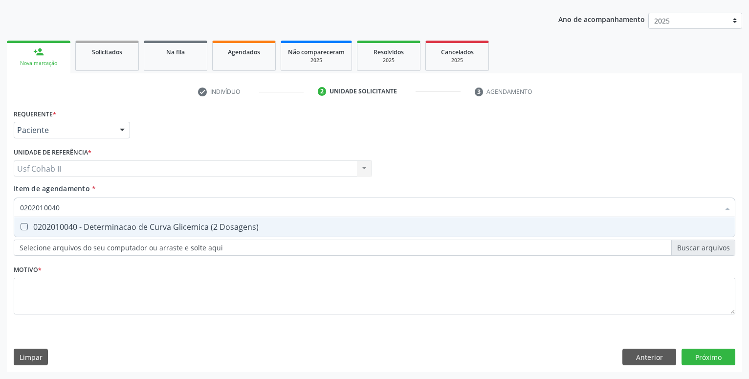
click at [92, 225] on div "0202010040 - Determinacao de Curva Glicemica (2 Dosagens)" at bounding box center [374, 227] width 709 height 8
checkbox Dosagens\) "true"
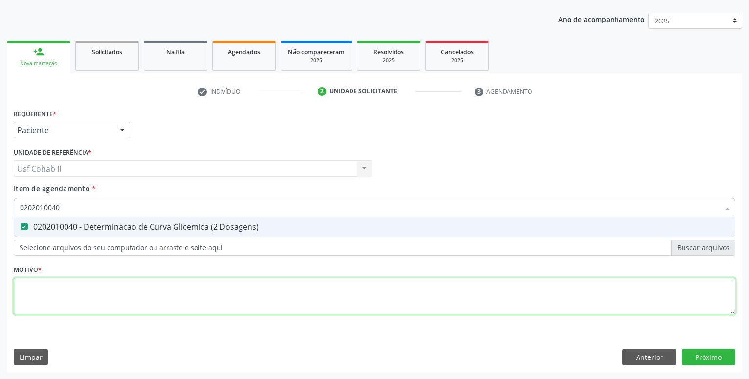
click at [74, 297] on textarea at bounding box center [375, 296] width 722 height 37
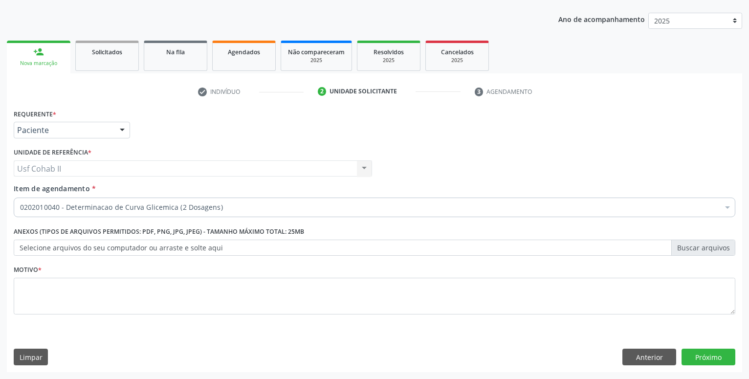
click at [74, 200] on div "0202010040 - Determinacao de Curva Glicemica (2 Dosagens)" at bounding box center [375, 208] width 722 height 20
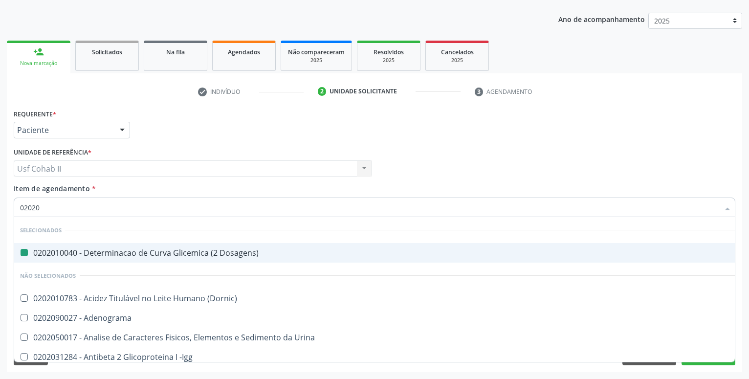
type input "020205"
checkbox Dosagens\) "false"
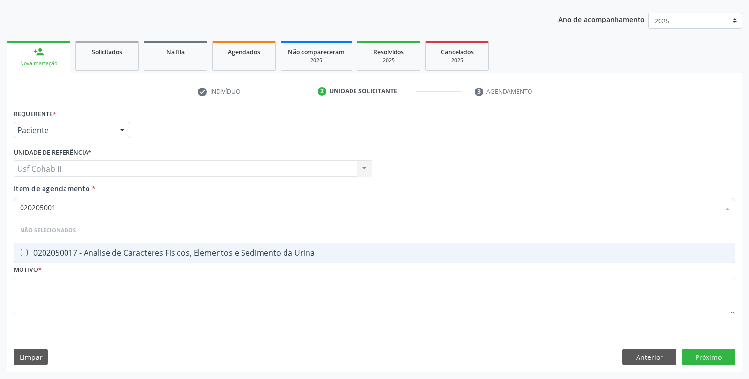
type input "0202050017"
click at [97, 254] on div "0202050017 - Analise de Caracteres Fisicos, Elementos e Sedimento da Urina" at bounding box center [374, 253] width 709 height 8
checkbox Urina "true"
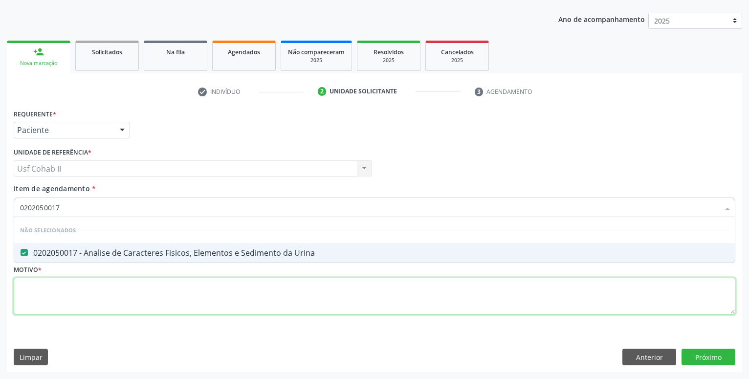
click at [92, 292] on textarea at bounding box center [375, 296] width 722 height 37
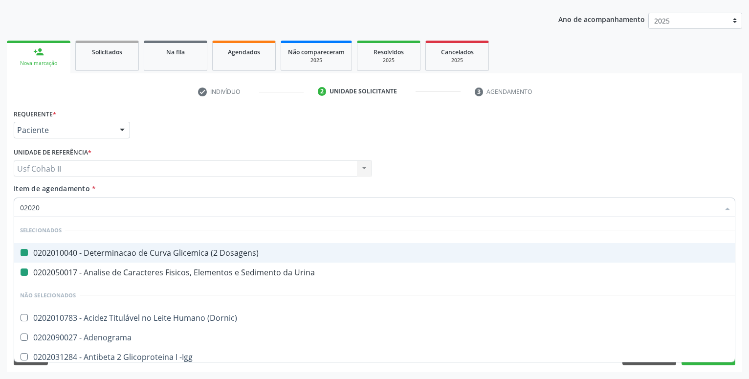
type input "020202"
checkbox Dosagens\) "false"
checkbox Urina "false"
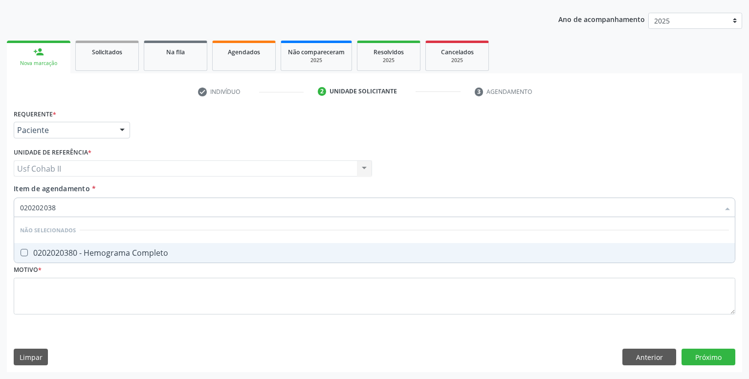
type input "0202020380"
click at [92, 256] on div "0202020380 - Hemograma Completo" at bounding box center [374, 253] width 709 height 8
checkbox Completo "true"
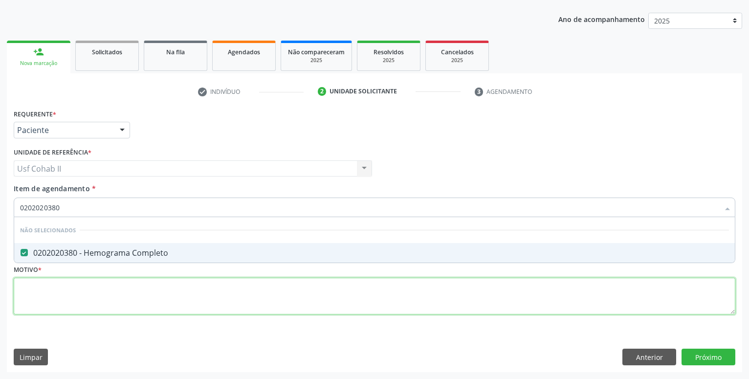
click at [87, 293] on textarea at bounding box center [375, 296] width 722 height 37
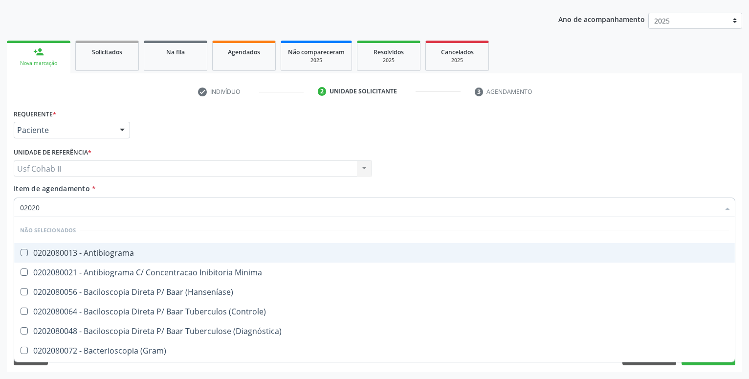
type input "020208"
checkbox Antibiograma "false"
checkbox Minima "false"
checkbox \(Hanseníase\) "false"
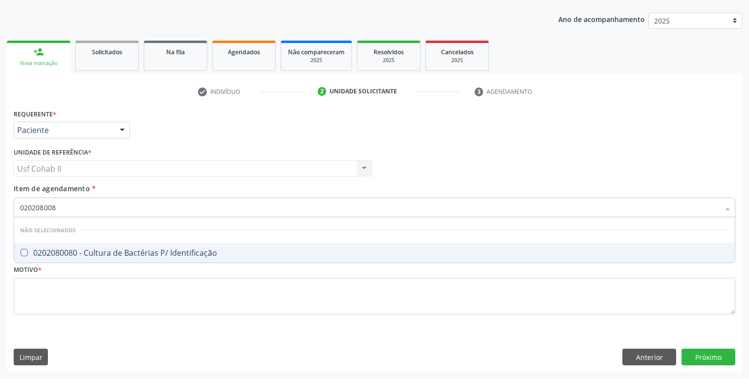
type input "0202080080"
click at [162, 249] on div "0202080080 - Cultura de Bactérias P/ Identificação" at bounding box center [374, 253] width 709 height 8
checkbox Identificação "true"
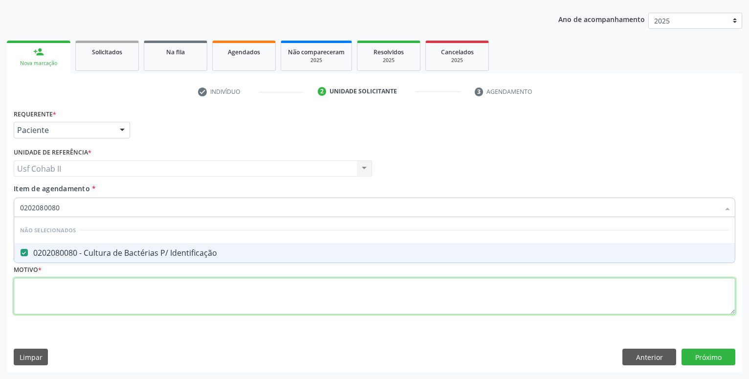
click at [105, 284] on textarea at bounding box center [375, 296] width 722 height 37
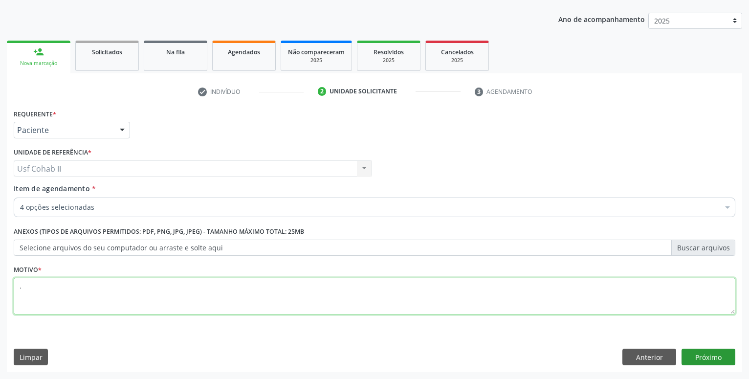
type textarea "."
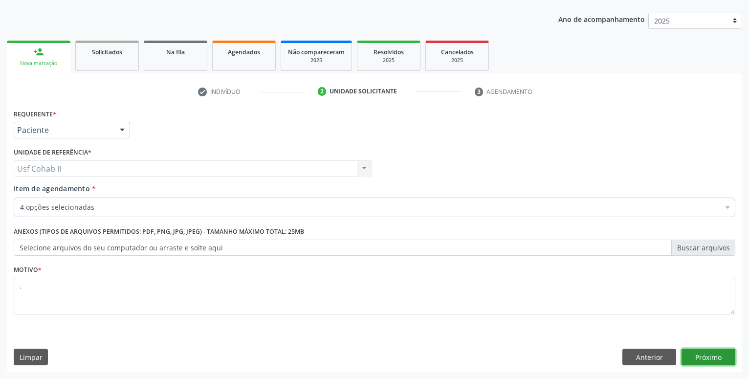
click at [703, 356] on button "Próximo" at bounding box center [709, 357] width 54 height 17
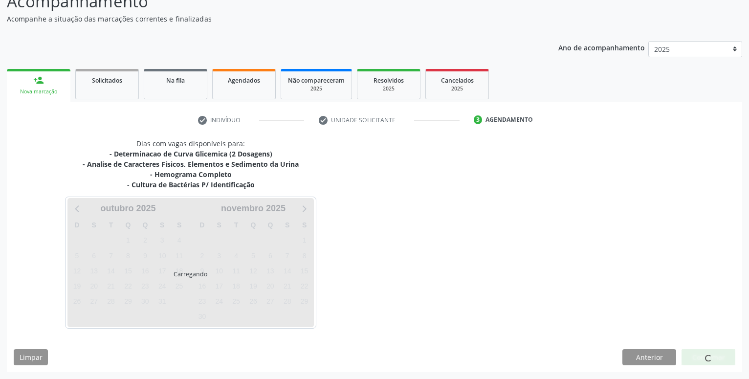
scroll to position [77, 0]
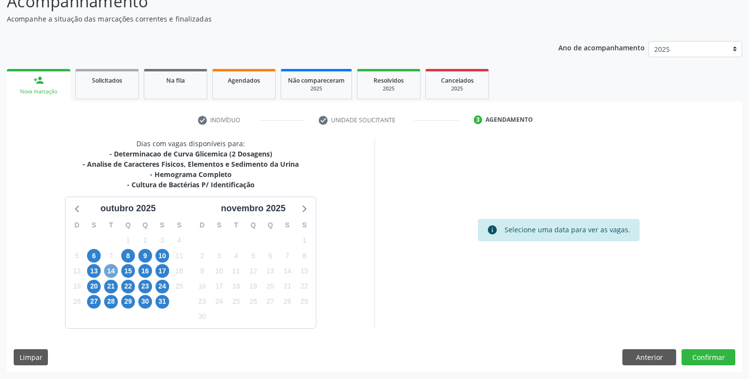
click at [108, 270] on span "14" at bounding box center [111, 271] width 14 height 14
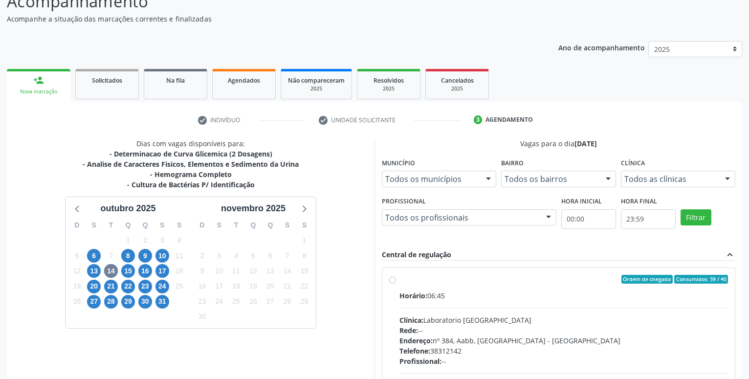
click at [400, 280] on label "Ordem de chegada Consumidos: 39 / 40 Horário: 06:45 Clínica: Laboratorio [GEOGR…" at bounding box center [564, 350] width 329 height 150
click at [392, 280] on input "Ordem de chegada Consumidos: 39 / 40 Horário: 06:45 Clínica: Laboratorio [GEOGR…" at bounding box center [392, 279] width 7 height 9
radio input "true"
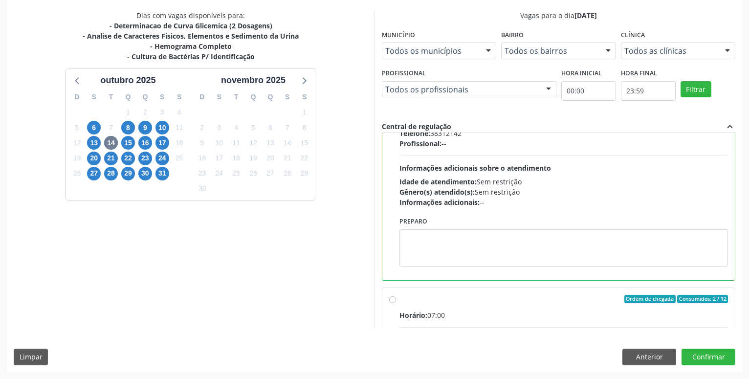
scroll to position [223, 0]
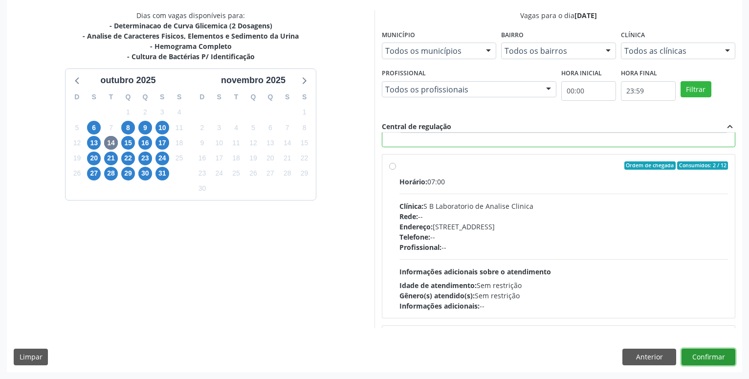
click at [700, 359] on button "Confirmar" at bounding box center [709, 357] width 54 height 17
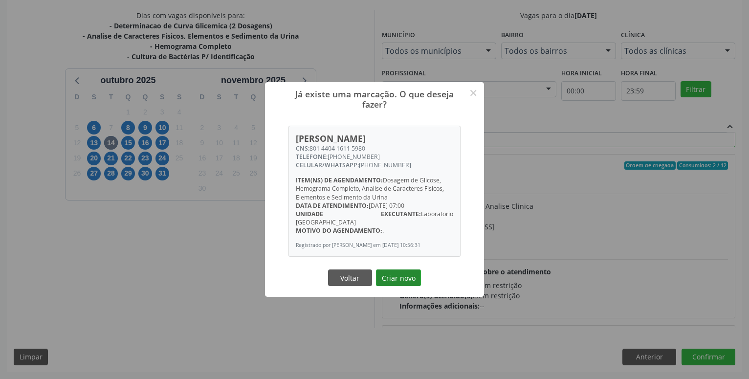
click at [411, 280] on button "Criar novo" at bounding box center [398, 277] width 45 height 17
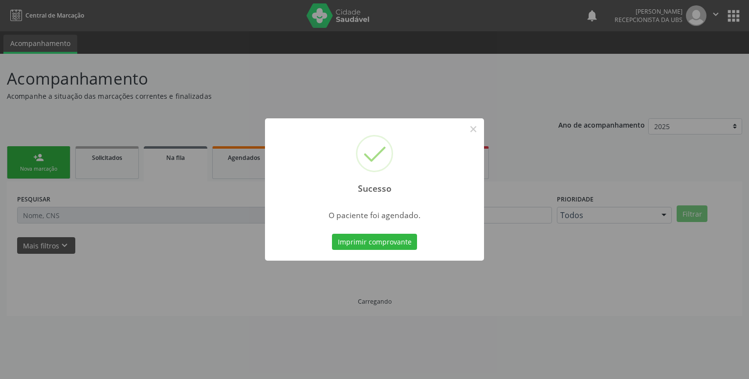
scroll to position [0, 0]
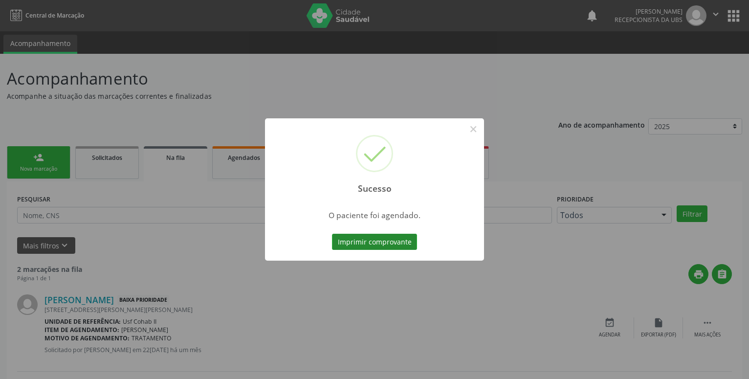
click at [396, 237] on button "Imprimir comprovante" at bounding box center [374, 242] width 85 height 17
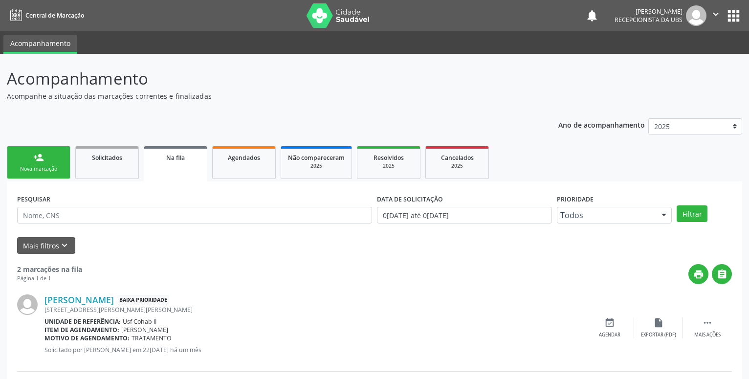
scroll to position [97, 0]
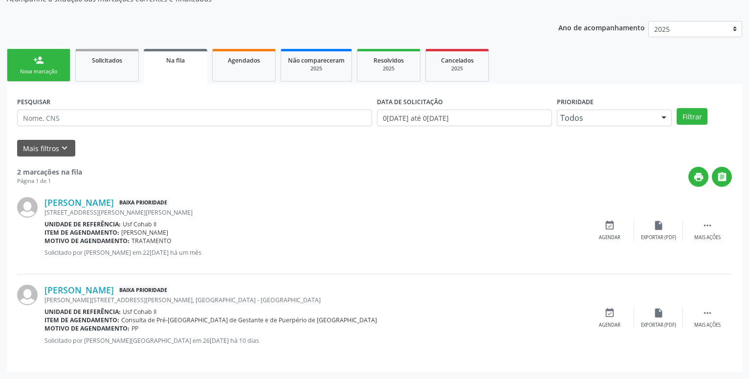
click at [31, 70] on div "Nova marcação" at bounding box center [38, 71] width 49 height 7
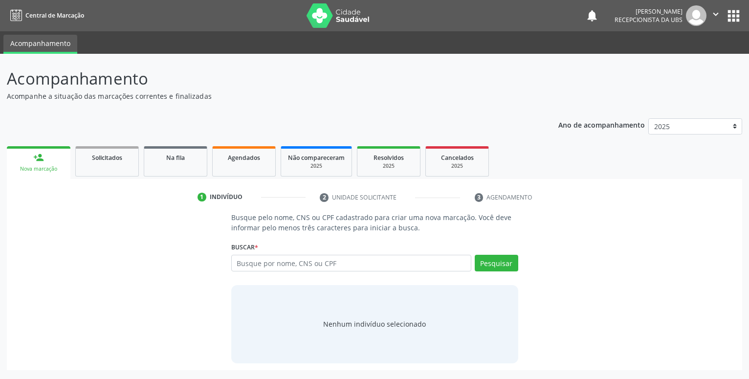
scroll to position [0, 0]
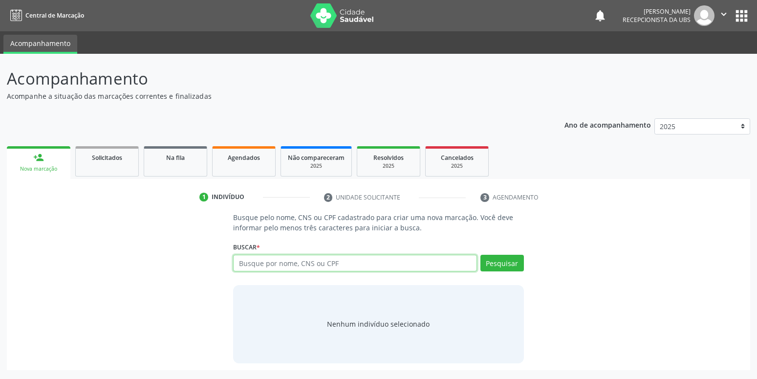
click at [305, 259] on input "text" at bounding box center [355, 263] width 244 height 17
type input "703401287867710"
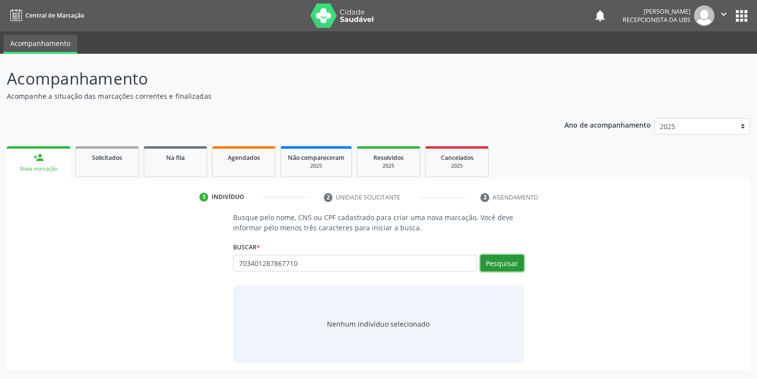
click at [491, 263] on button "Pesquisar" at bounding box center [503, 263] width 44 height 17
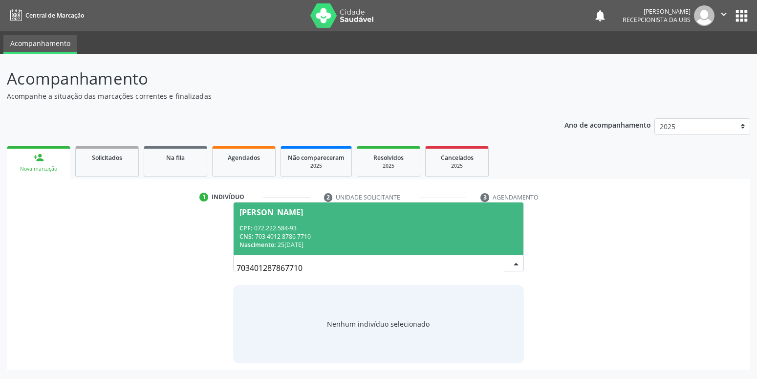
click at [362, 230] on div "CPF: 072.222.584-93" at bounding box center [379, 228] width 278 height 8
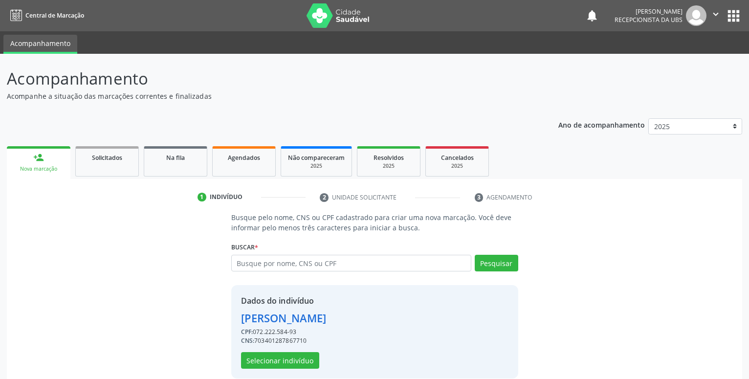
scroll to position [13, 0]
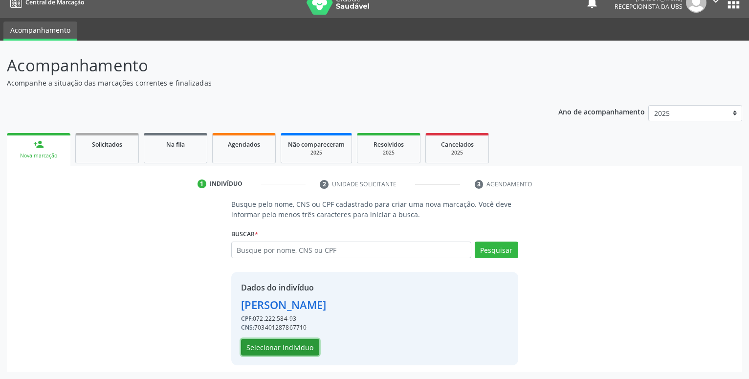
click at [295, 349] on button "Selecionar indivíduo" at bounding box center [280, 347] width 78 height 17
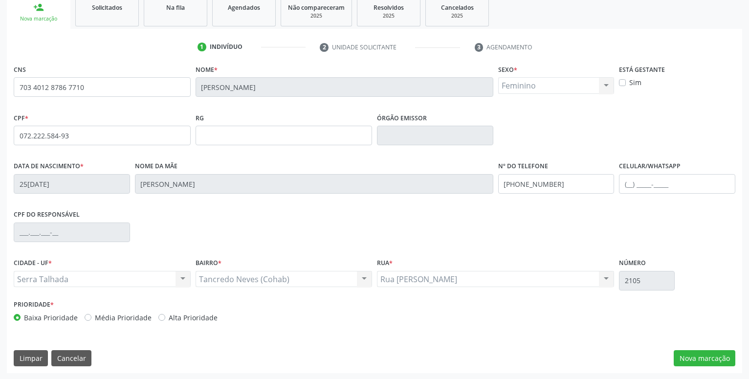
scroll to position [151, 0]
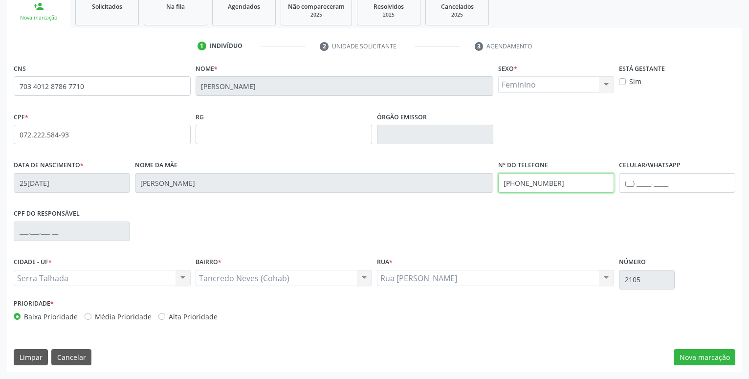
drag, startPoint x: 569, startPoint y: 178, endPoint x: 242, endPoint y: 204, distance: 327.7
click at [498, 193] on input "[PHONE_NUMBER]" at bounding box center [556, 183] width 116 height 20
click at [694, 356] on button "Nova marcação" at bounding box center [705, 357] width 62 height 17
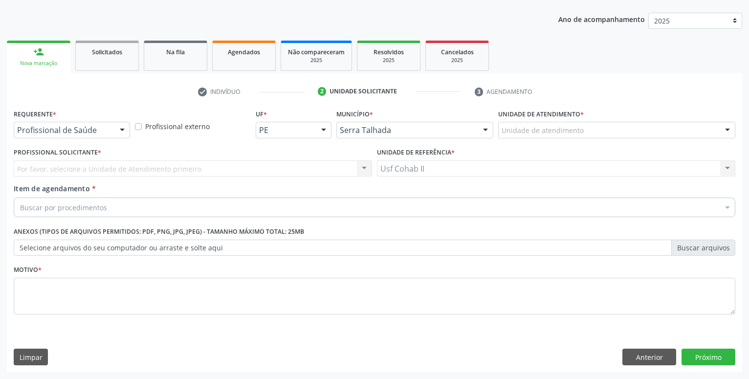
scroll to position [106, 0]
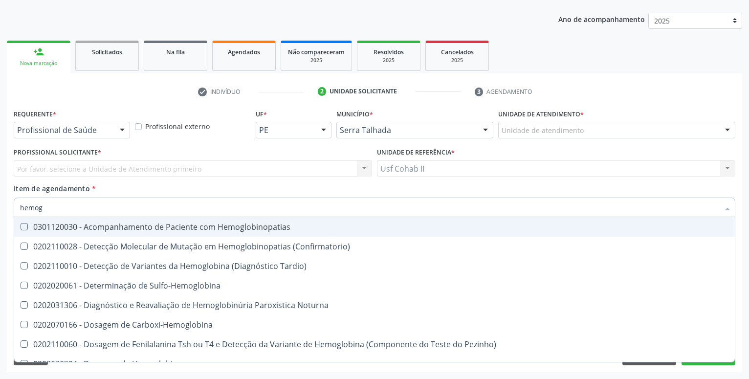
type input "hemogr"
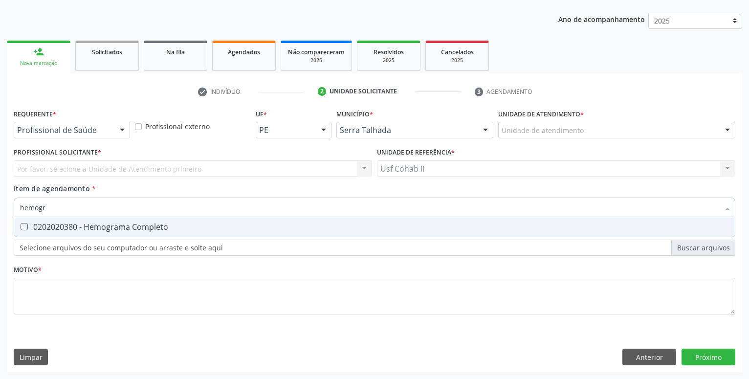
click at [115, 230] on div "0202020380 - Hemograma Completo" at bounding box center [374, 227] width 709 height 8
checkbox Completo "true"
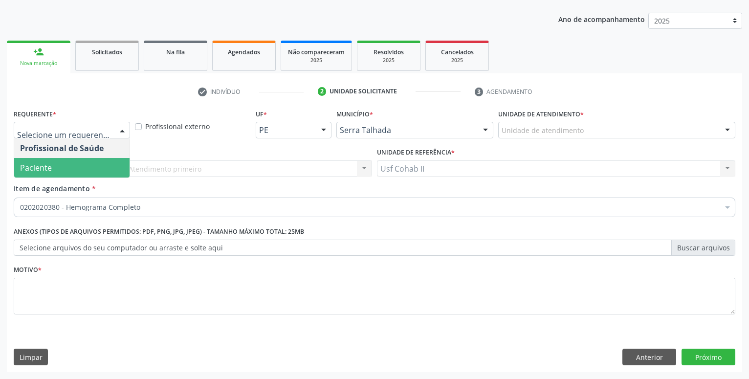
click at [65, 165] on span "Paciente" at bounding box center [71, 168] width 115 height 20
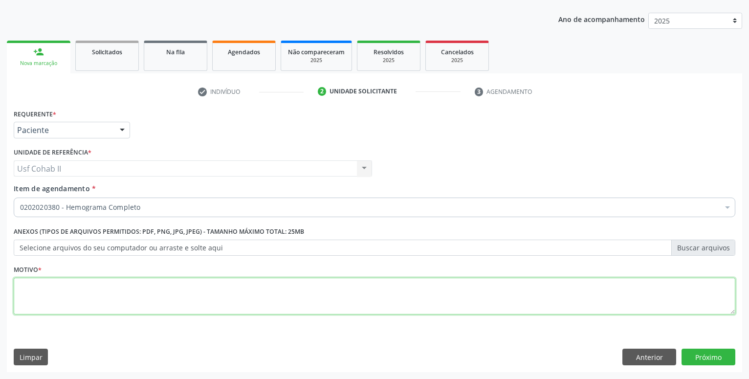
click at [166, 297] on textarea at bounding box center [375, 296] width 722 height 37
type textarea "."
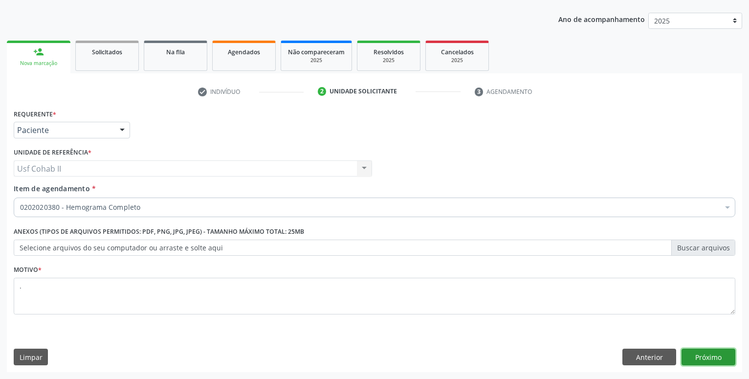
click at [705, 356] on button "Próximo" at bounding box center [709, 357] width 54 height 17
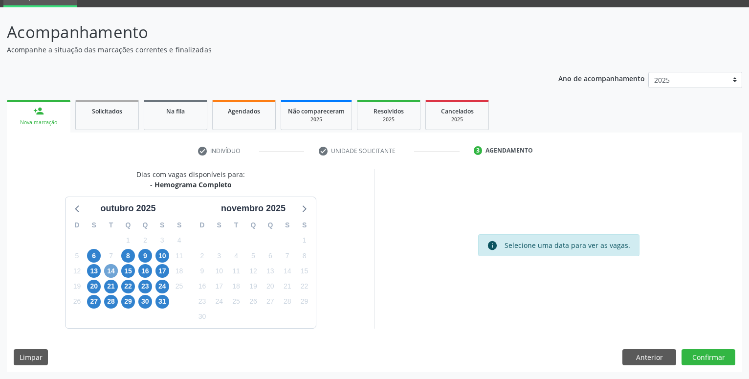
click at [110, 271] on span "14" at bounding box center [111, 271] width 14 height 14
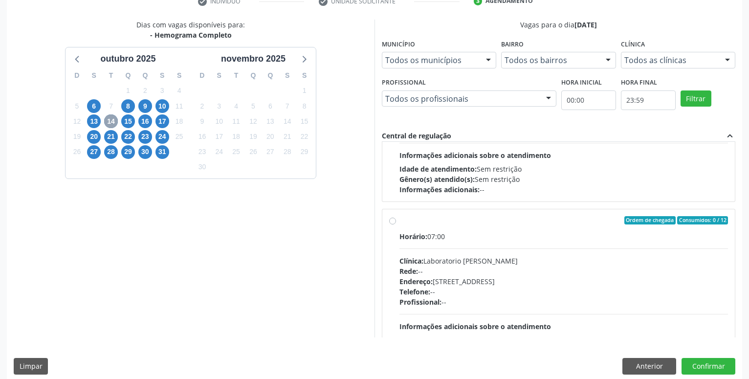
scroll to position [0, 0]
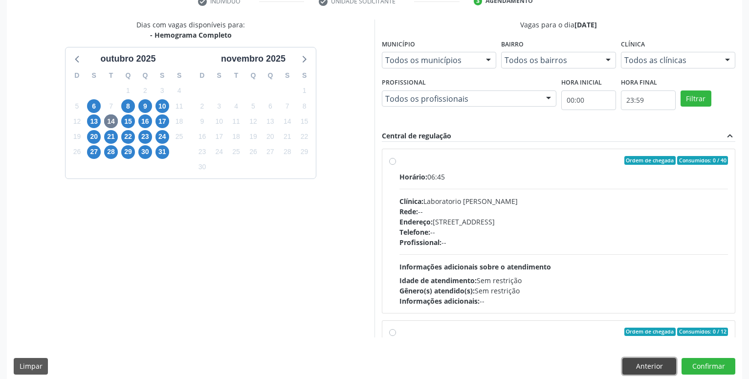
click at [638, 363] on button "Anterior" at bounding box center [650, 366] width 54 height 17
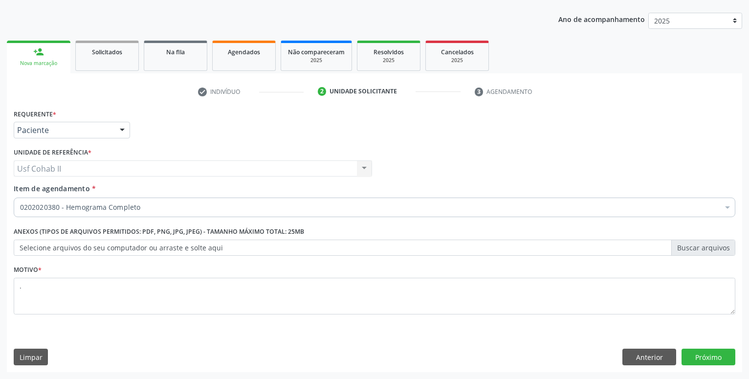
scroll to position [106, 0]
click at [231, 53] on span "Agendados" at bounding box center [244, 52] width 32 height 8
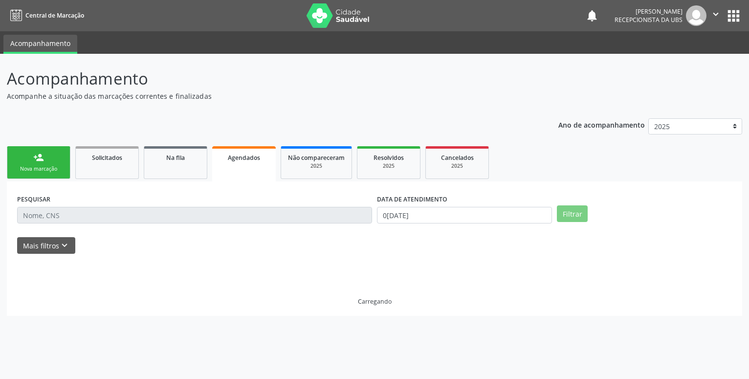
scroll to position [0, 0]
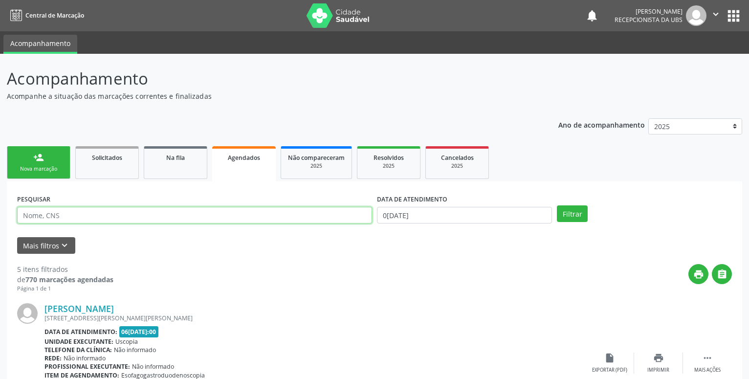
click at [223, 213] on input "text" at bounding box center [194, 215] width 355 height 17
type input "GINECOLOGISTA"
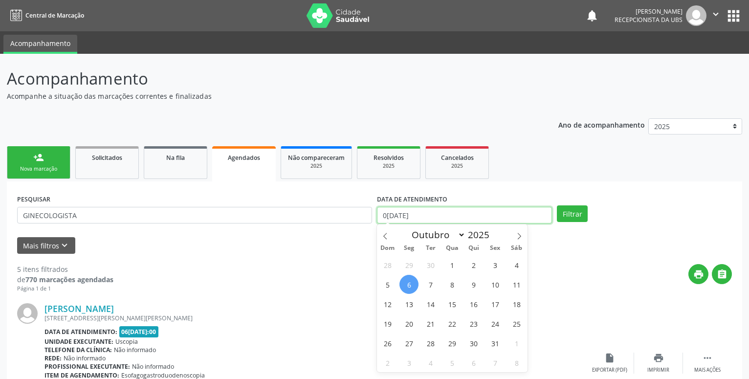
drag, startPoint x: 426, startPoint y: 219, endPoint x: 310, endPoint y: 224, distance: 116.5
click at [377, 223] on input "0[DATE]" at bounding box center [464, 215] width 175 height 17
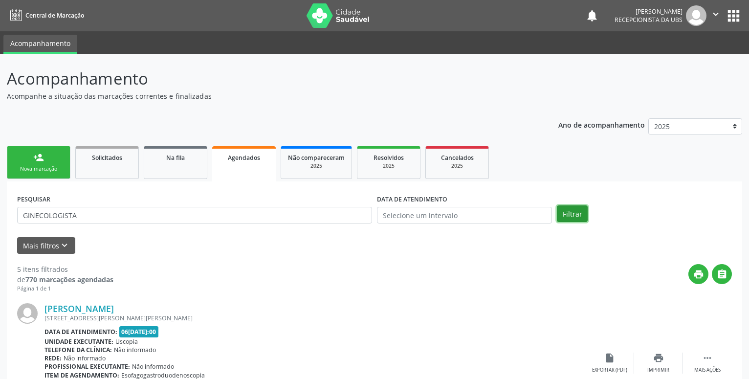
click at [582, 214] on button "Filtrar" at bounding box center [572, 213] width 31 height 17
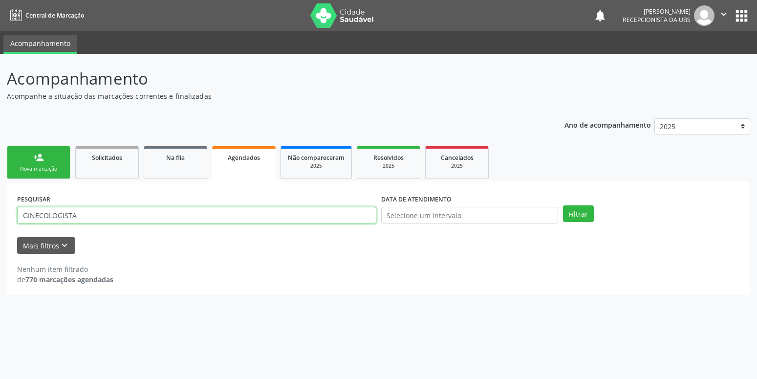
drag, startPoint x: 100, startPoint y: 214, endPoint x: -25, endPoint y: 221, distance: 124.9
click at [17, 221] on input "GINECOLOGISTA" at bounding box center [196, 215] width 359 height 17
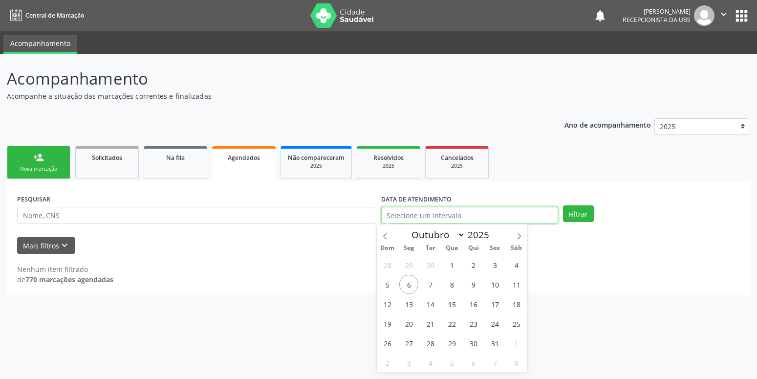
click at [435, 215] on input "text" at bounding box center [469, 215] width 177 height 17
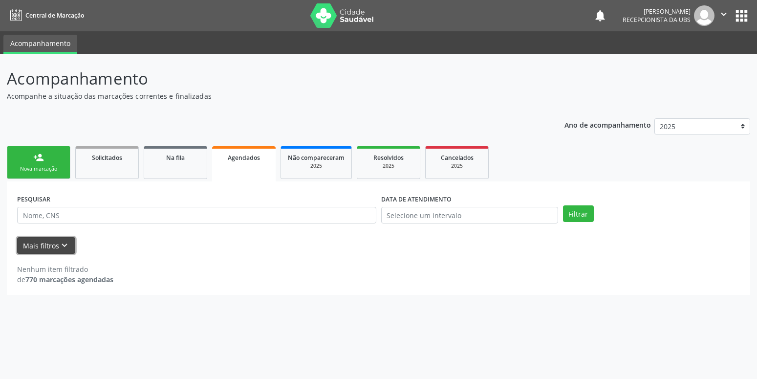
click at [57, 244] on button "Mais filtros keyboard_arrow_down" at bounding box center [46, 245] width 58 height 17
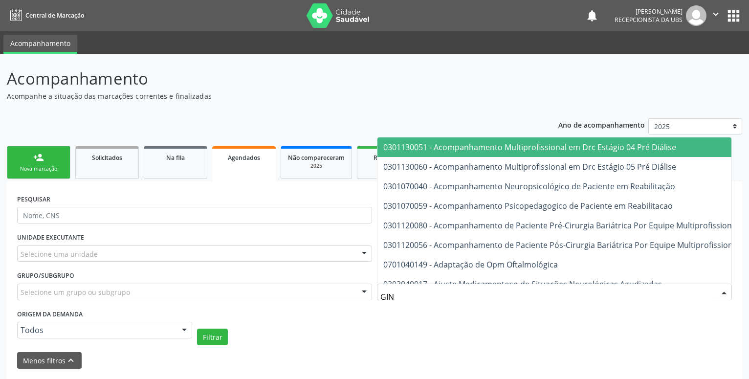
type input "GINE"
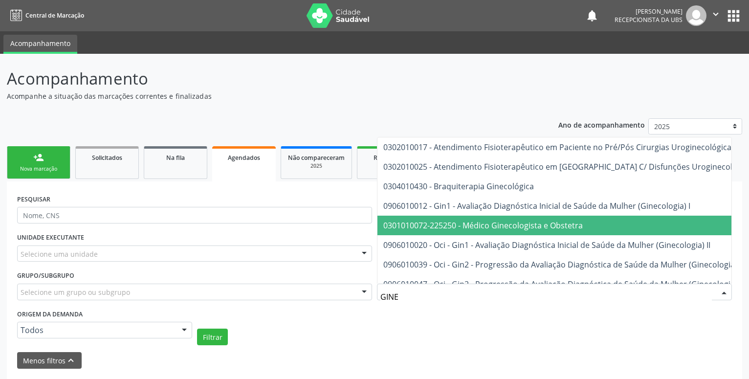
click at [548, 221] on span "0301010072-225250 - Médico Ginecologista e Obstetra" at bounding box center [483, 225] width 200 height 11
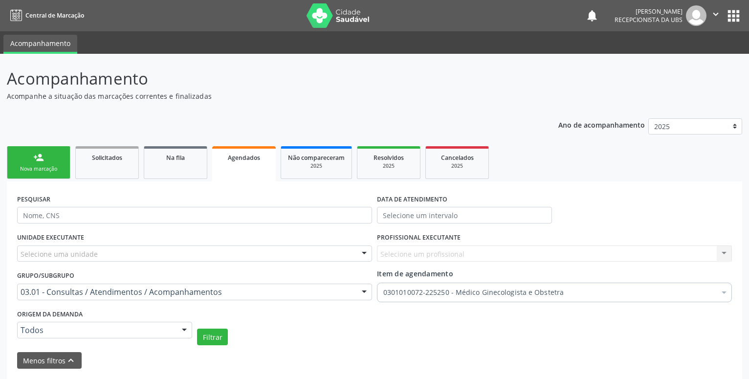
scroll to position [38, 0]
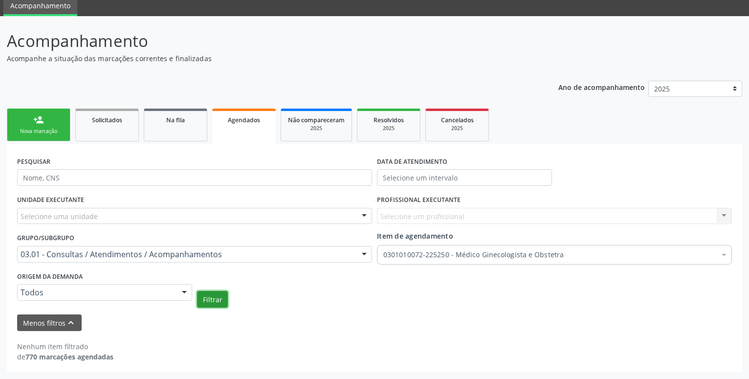
click at [215, 302] on button "Filtrar" at bounding box center [212, 299] width 31 height 17
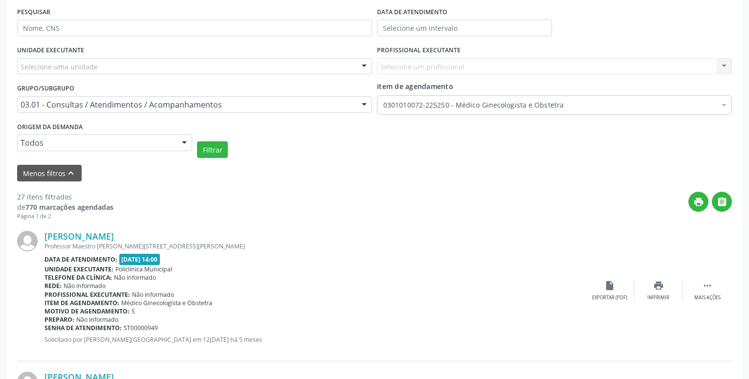
scroll to position [0, 0]
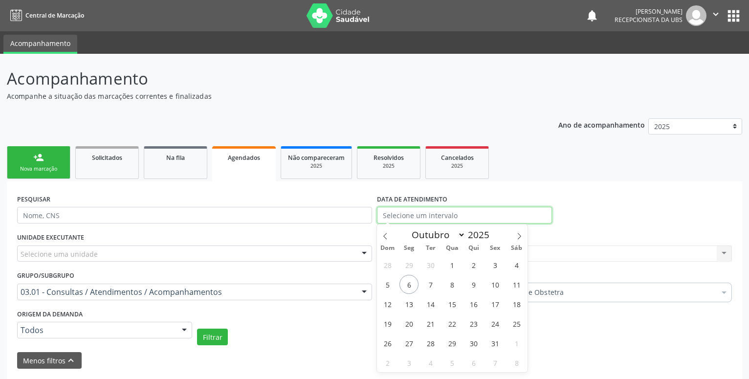
click at [419, 211] on input "text" at bounding box center [464, 215] width 175 height 17
click at [380, 238] on span at bounding box center [385, 232] width 17 height 17
select select "8"
click at [476, 325] on span "25" at bounding box center [473, 323] width 19 height 19
type input "[DATE]"
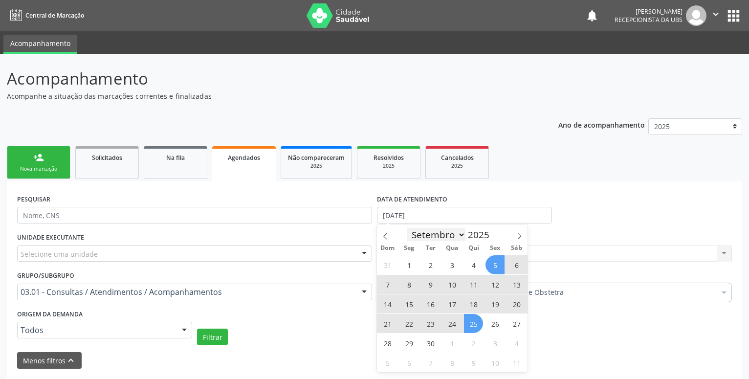
click at [407, 228] on select "Janeiro Fevereiro Março Abril Maio Junho Julho Agosto Setembro Outubro Novembro…" at bounding box center [436, 235] width 59 height 14
select select "9"
click option "Outubro" at bounding box center [0, 0] width 0 height 0
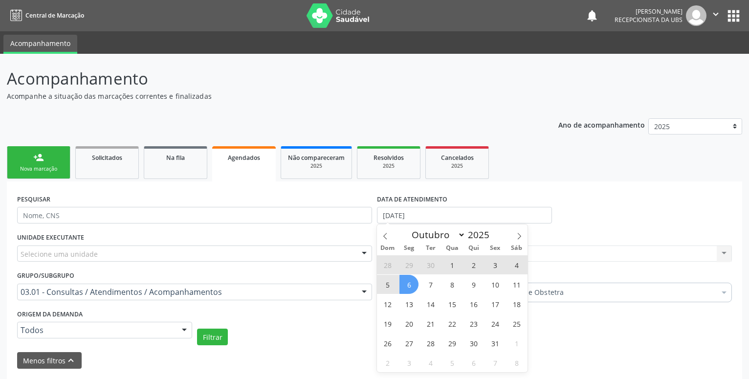
click at [409, 281] on span "6" at bounding box center [409, 284] width 19 height 19
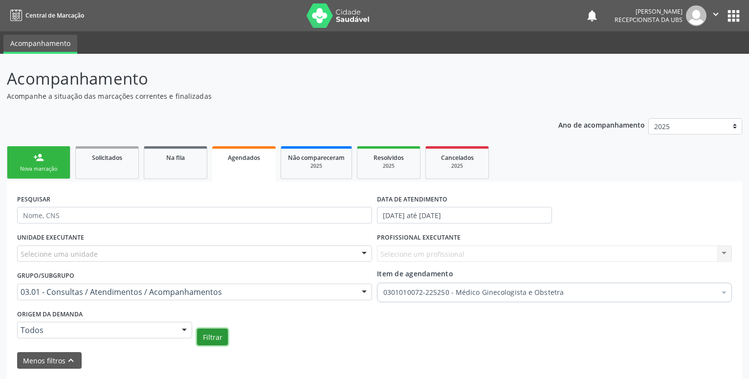
click at [217, 337] on button "Filtrar" at bounding box center [212, 337] width 31 height 17
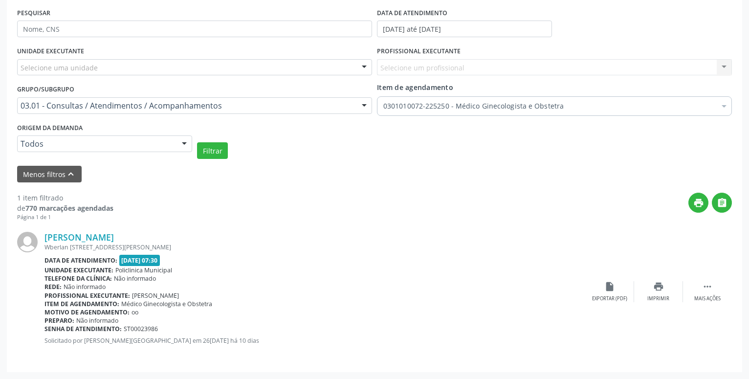
click at [512, 199] on div "print " at bounding box center [422, 207] width 619 height 29
